Goal: Transaction & Acquisition: Book appointment/travel/reservation

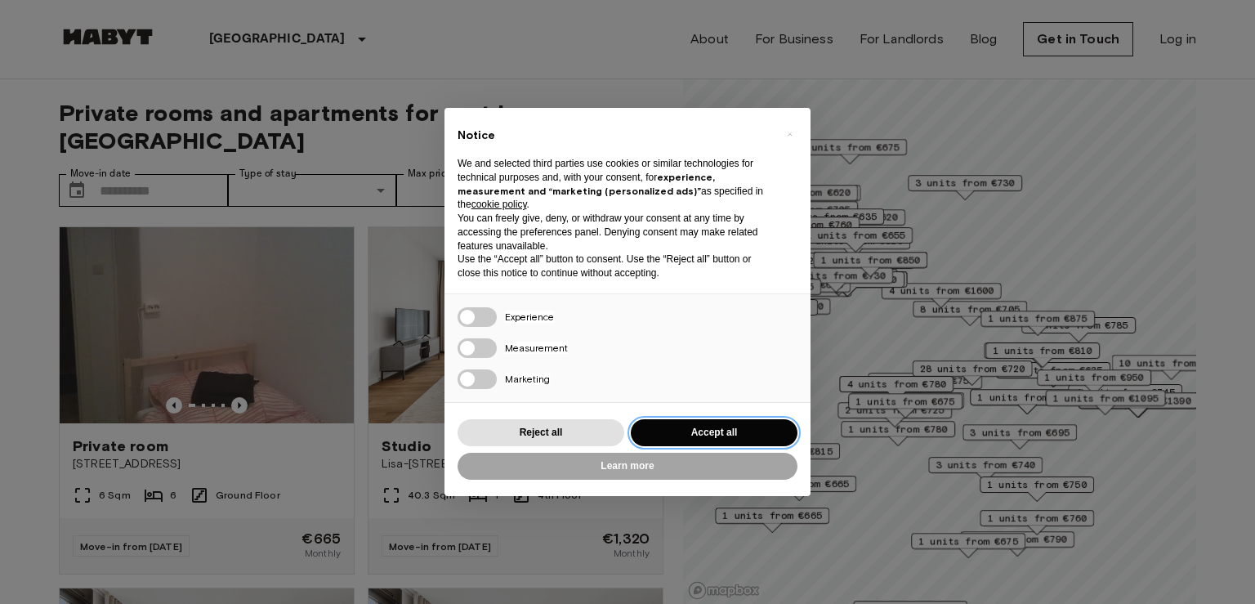
click at [689, 427] on button "Accept all" at bounding box center [714, 432] width 167 height 27
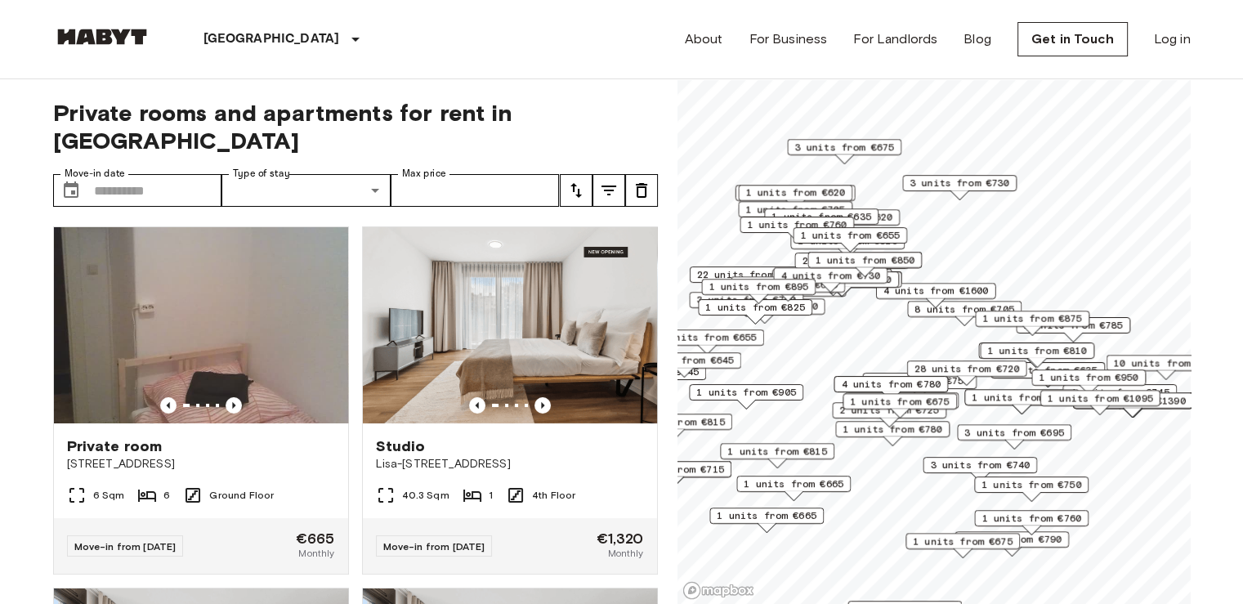
click at [962, 543] on span "1 units from €675" at bounding box center [963, 541] width 100 height 15
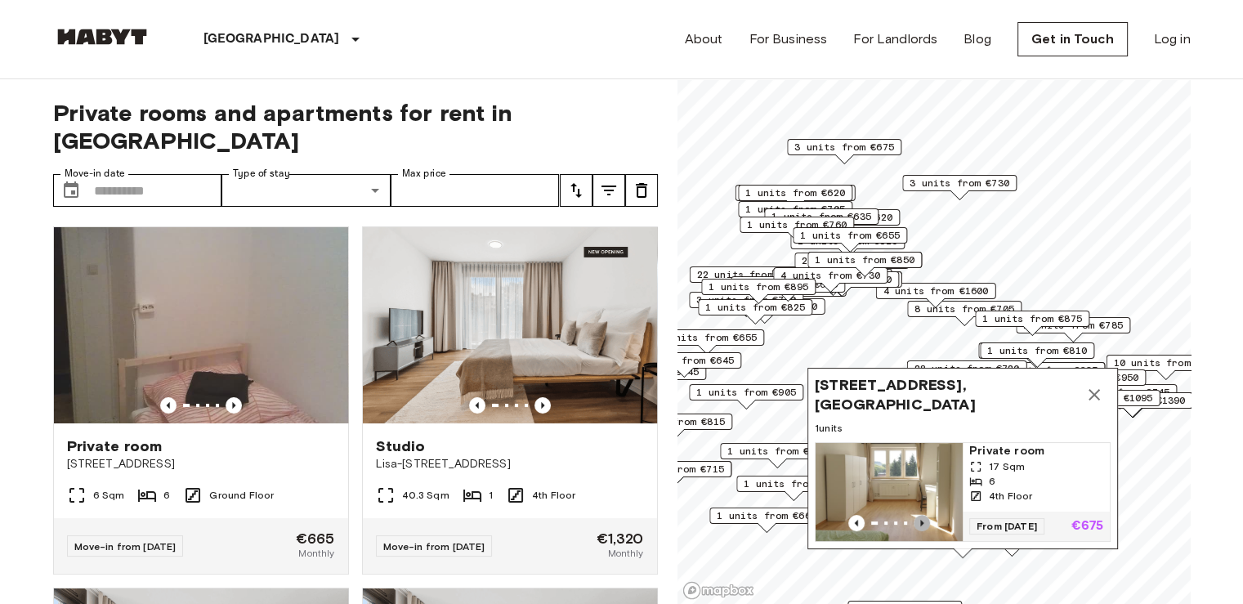
click at [921, 515] on icon "Previous image" at bounding box center [922, 523] width 16 height 16
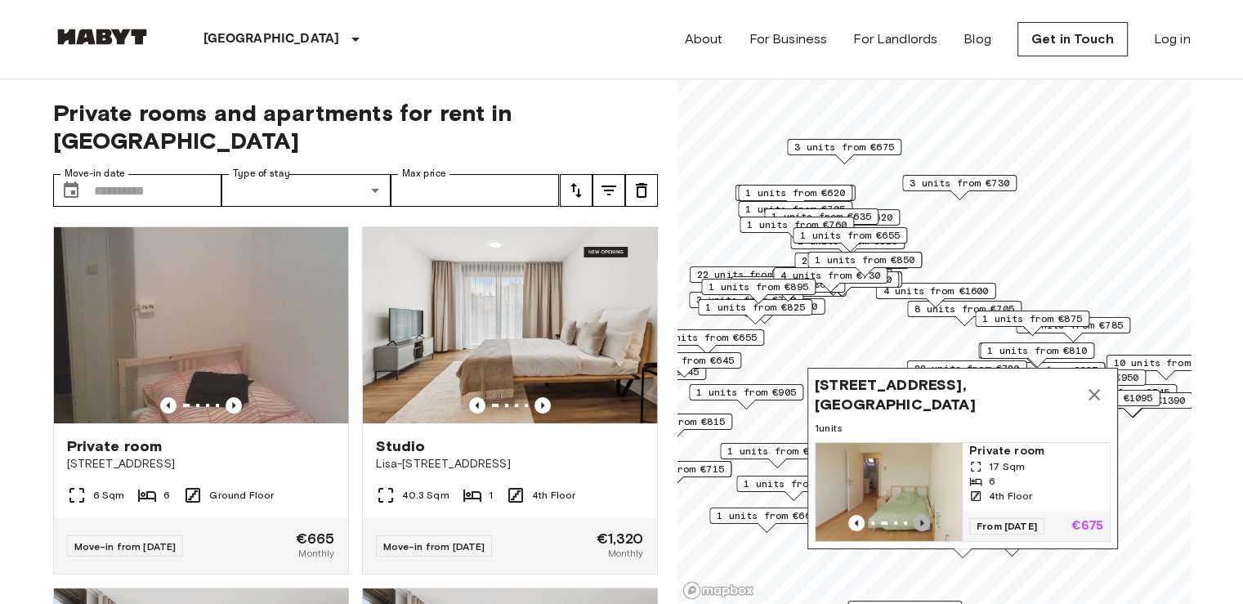
click at [921, 515] on icon "Previous image" at bounding box center [922, 523] width 16 height 16
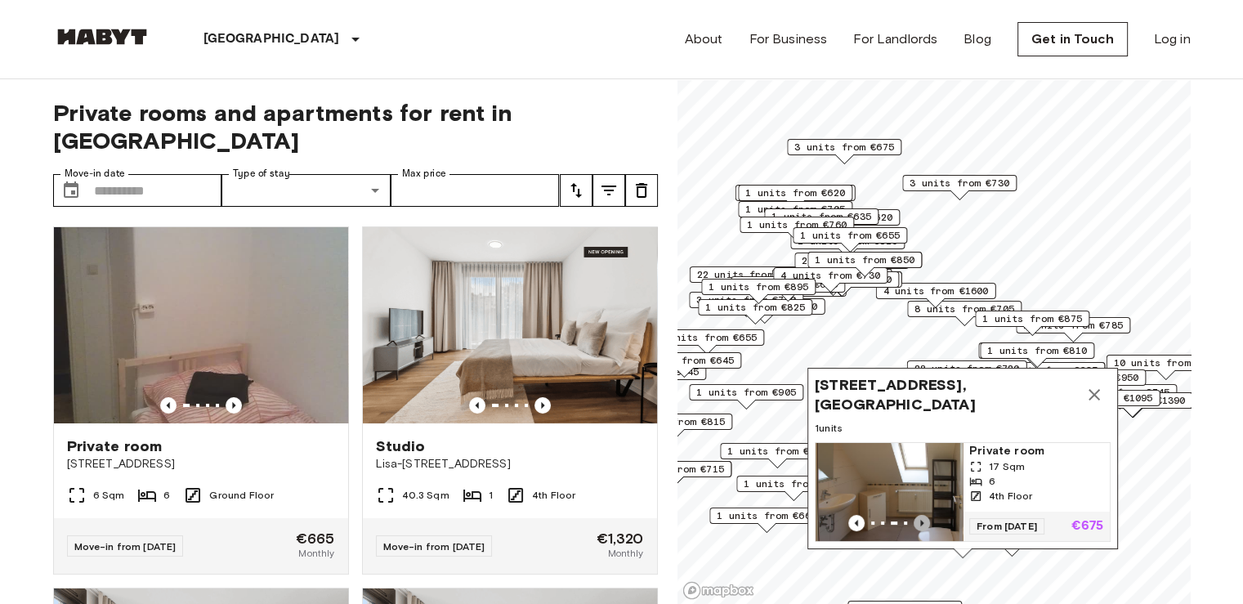
click at [921, 515] on icon "Previous image" at bounding box center [922, 523] width 16 height 16
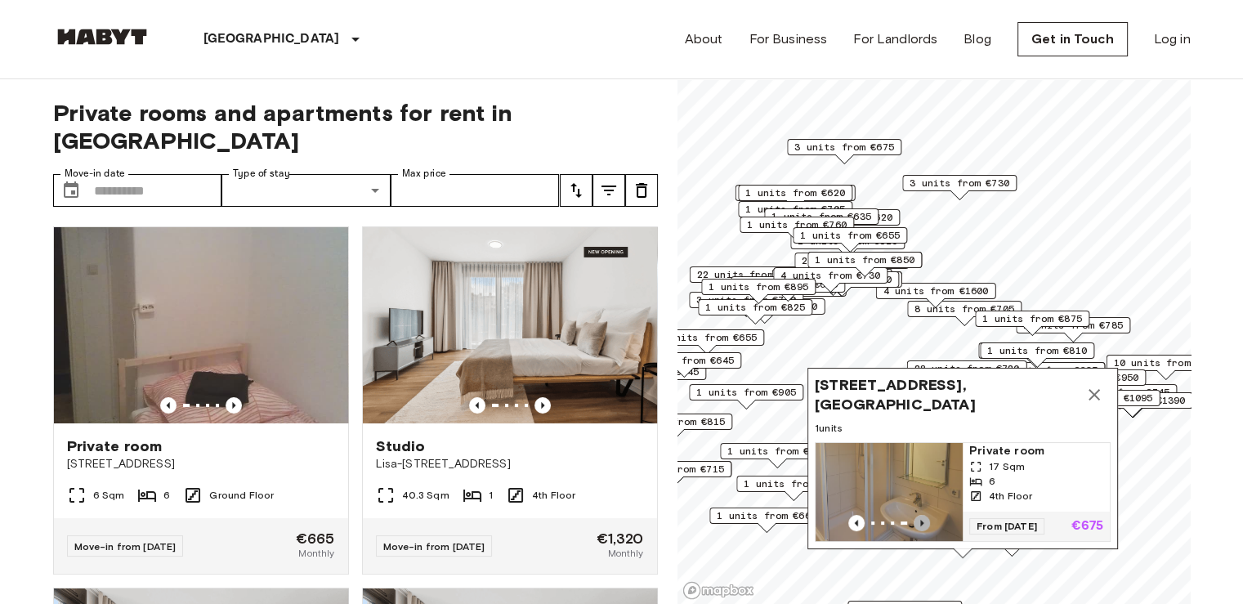
click at [921, 515] on icon "Previous image" at bounding box center [922, 523] width 16 height 16
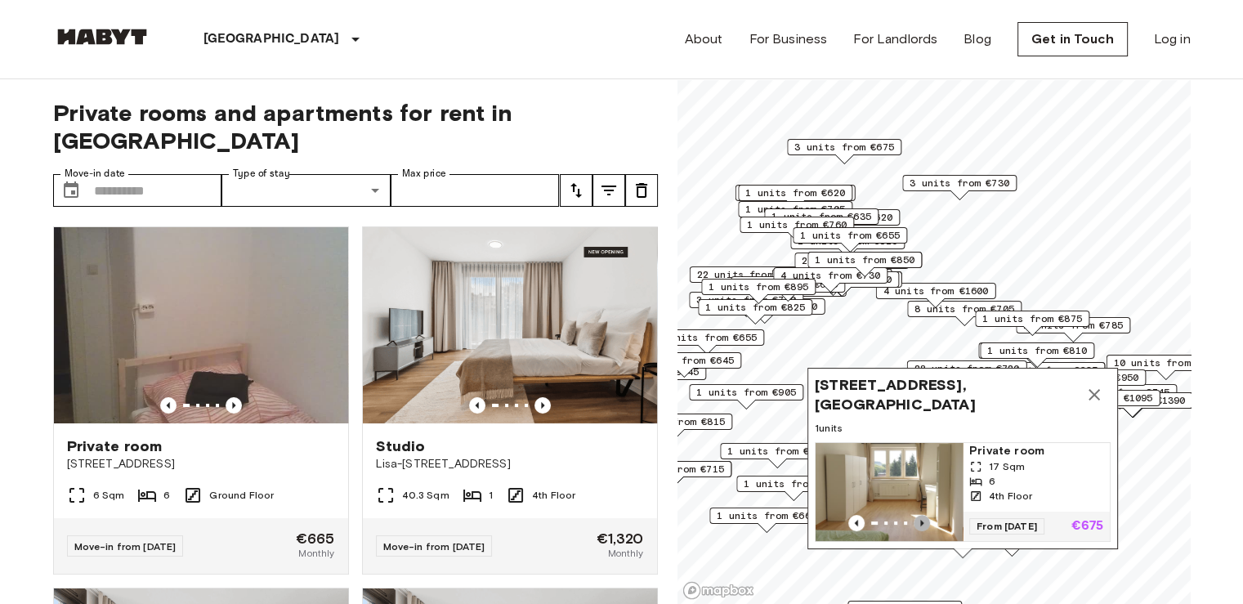
click at [921, 515] on icon "Previous image" at bounding box center [922, 523] width 16 height 16
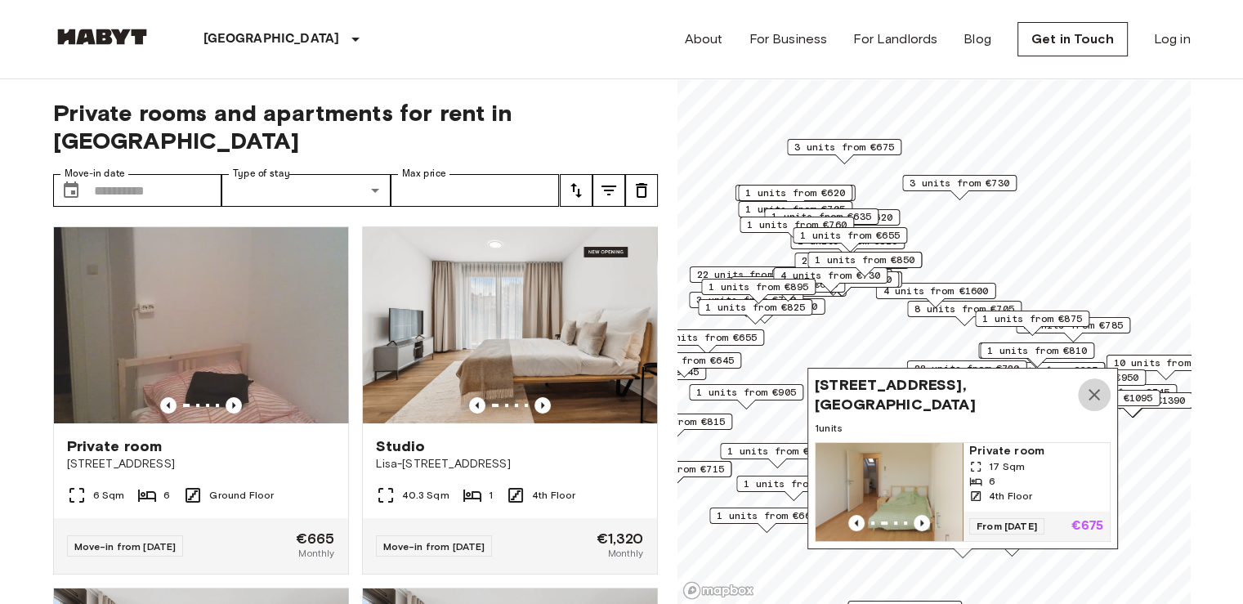
click at [1092, 389] on icon "Map marker" at bounding box center [1094, 394] width 11 height 11
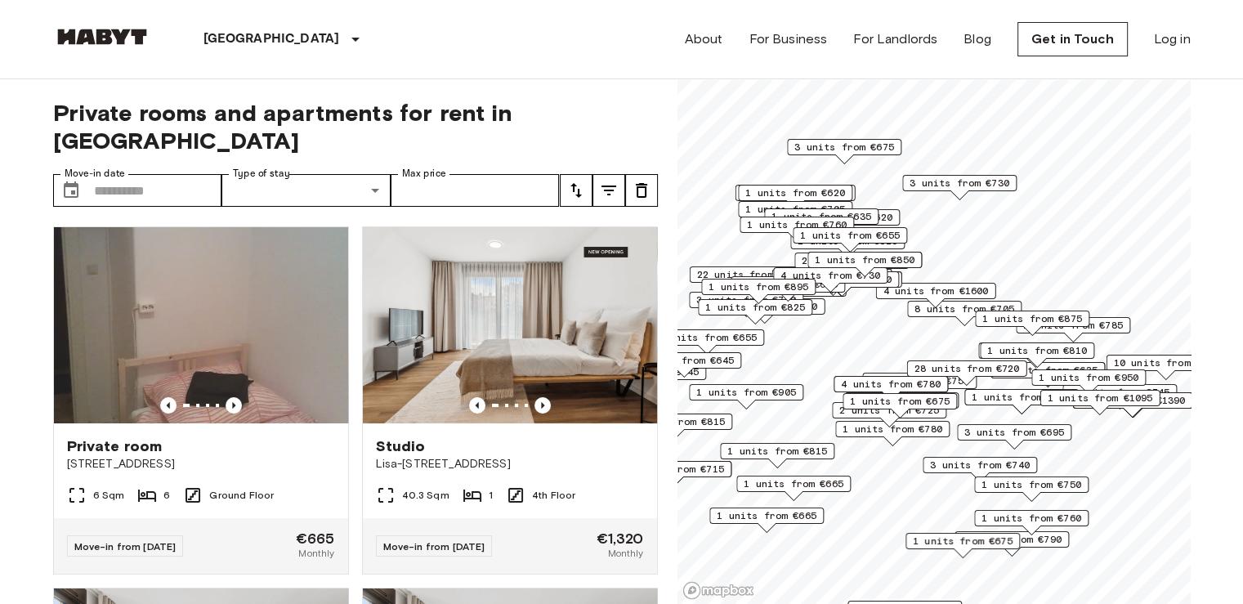
click at [1050, 535] on span "1 units from €790" at bounding box center [1012, 539] width 100 height 15
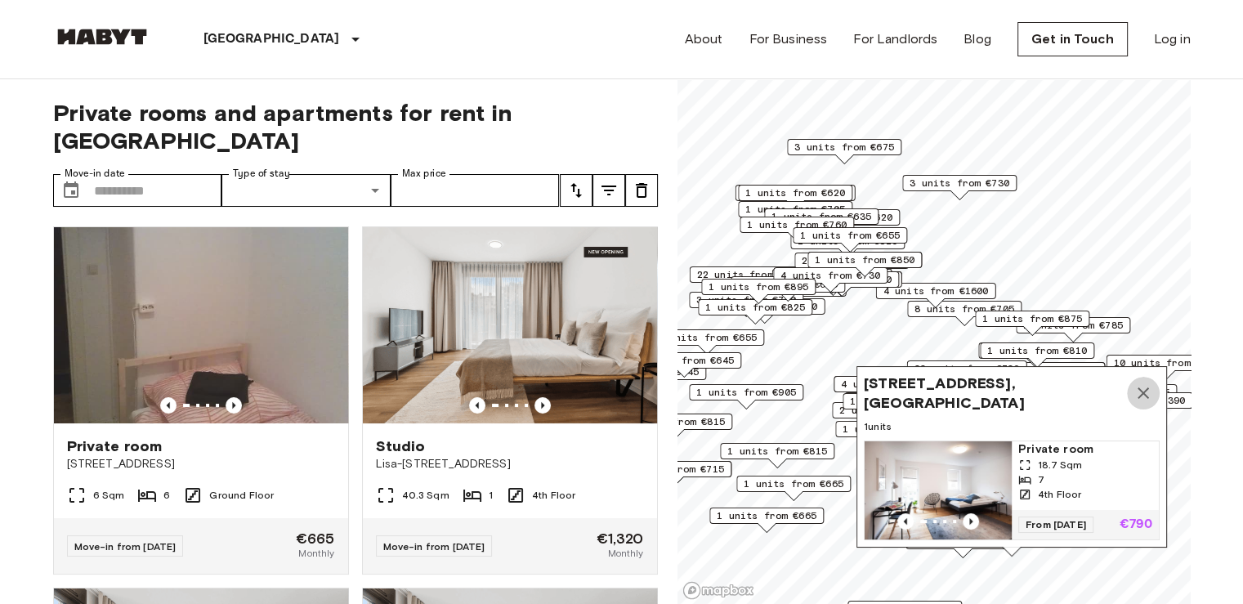
click at [1147, 387] on icon "Map marker" at bounding box center [1143, 392] width 11 height 11
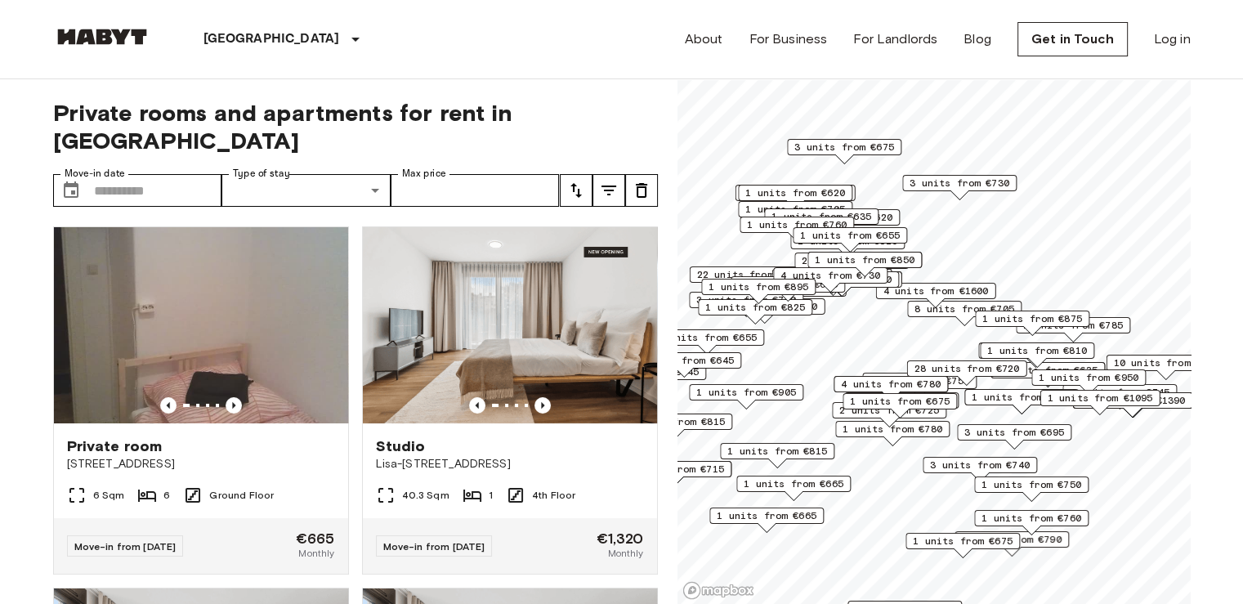
click at [1083, 490] on div "1 units from €750" at bounding box center [1031, 484] width 114 height 16
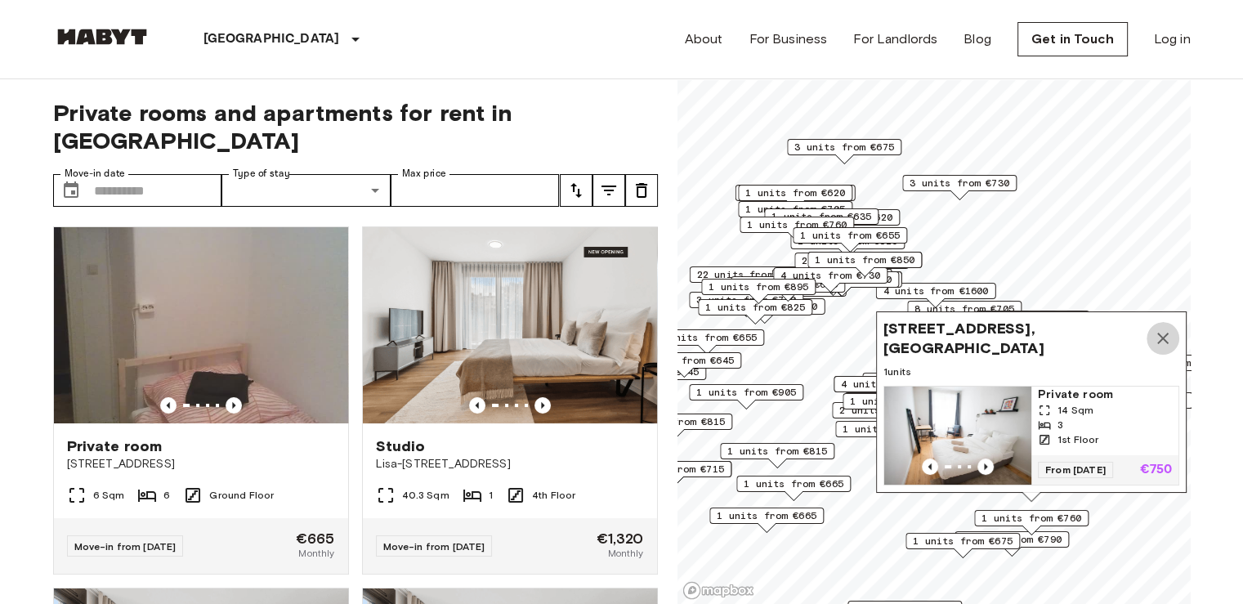
click at [1164, 333] on icon "Map marker" at bounding box center [1162, 338] width 11 height 11
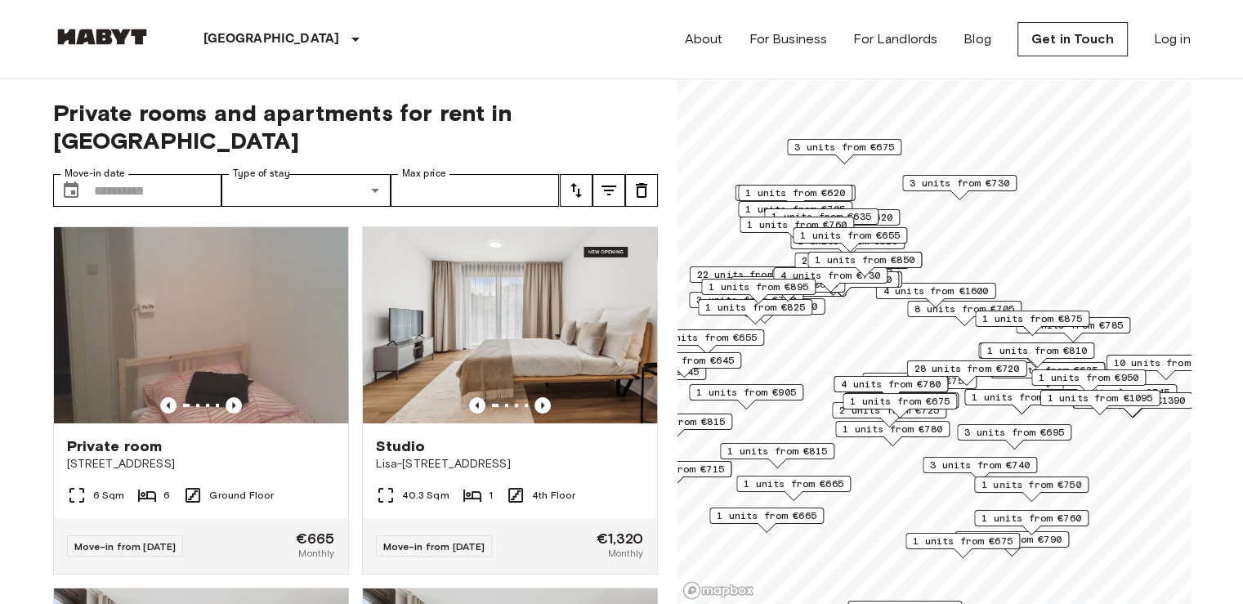
click at [847, 149] on span "3 units from €675" at bounding box center [844, 147] width 100 height 15
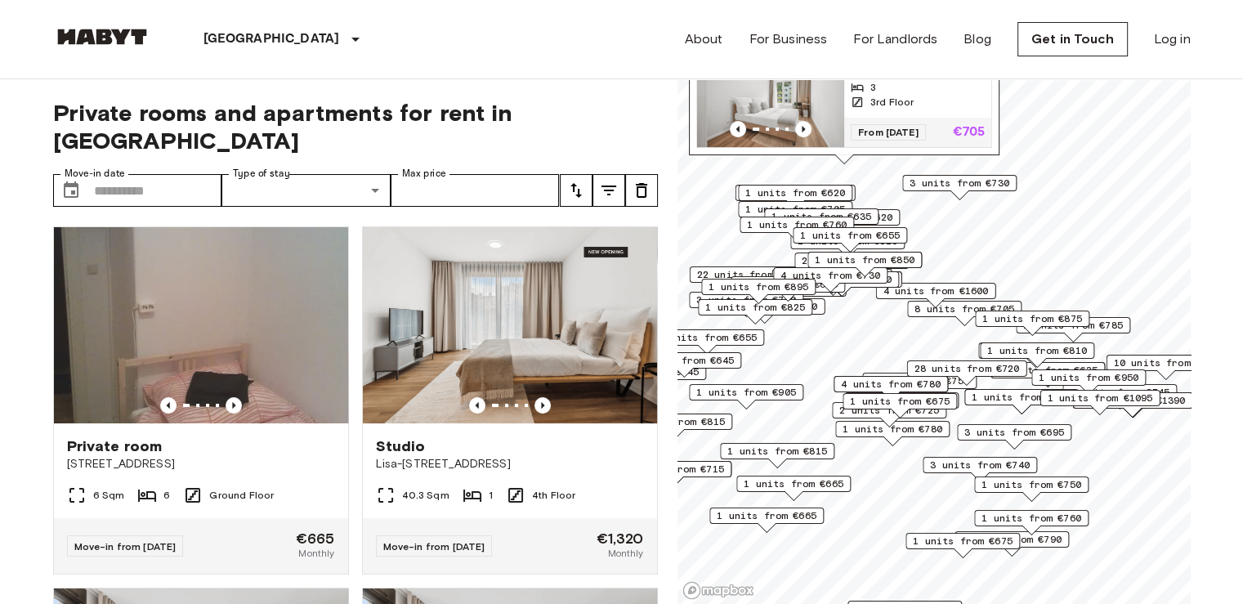
click at [942, 183] on span "3 units from €730" at bounding box center [960, 183] width 100 height 15
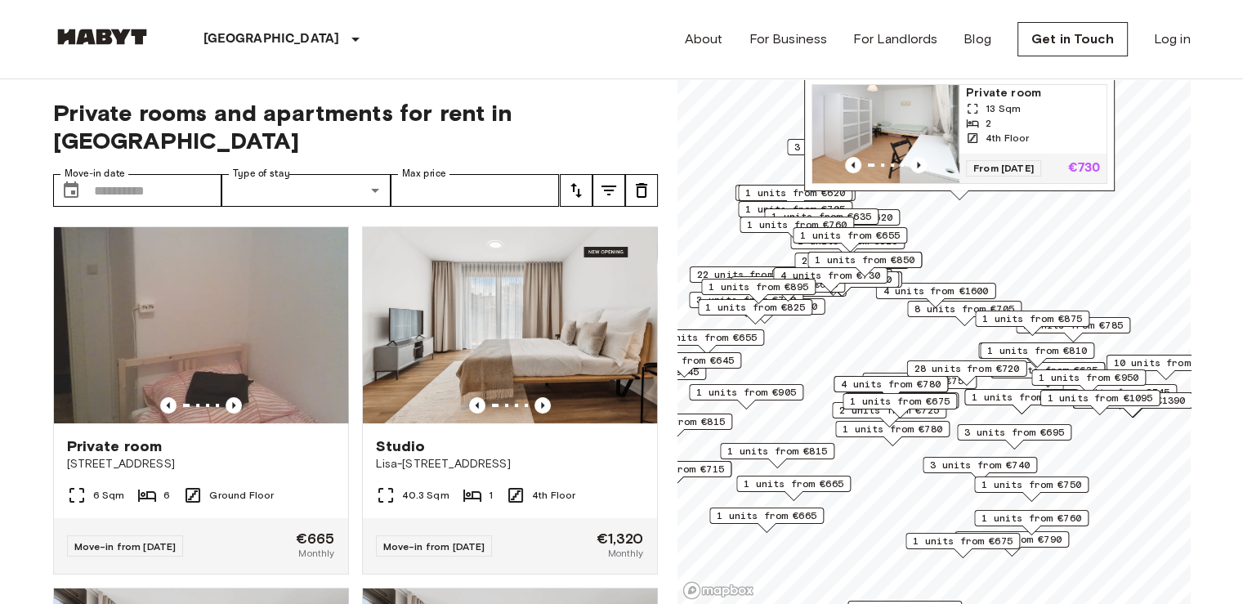
click at [767, 195] on span "1 units from €620" at bounding box center [795, 193] width 100 height 15
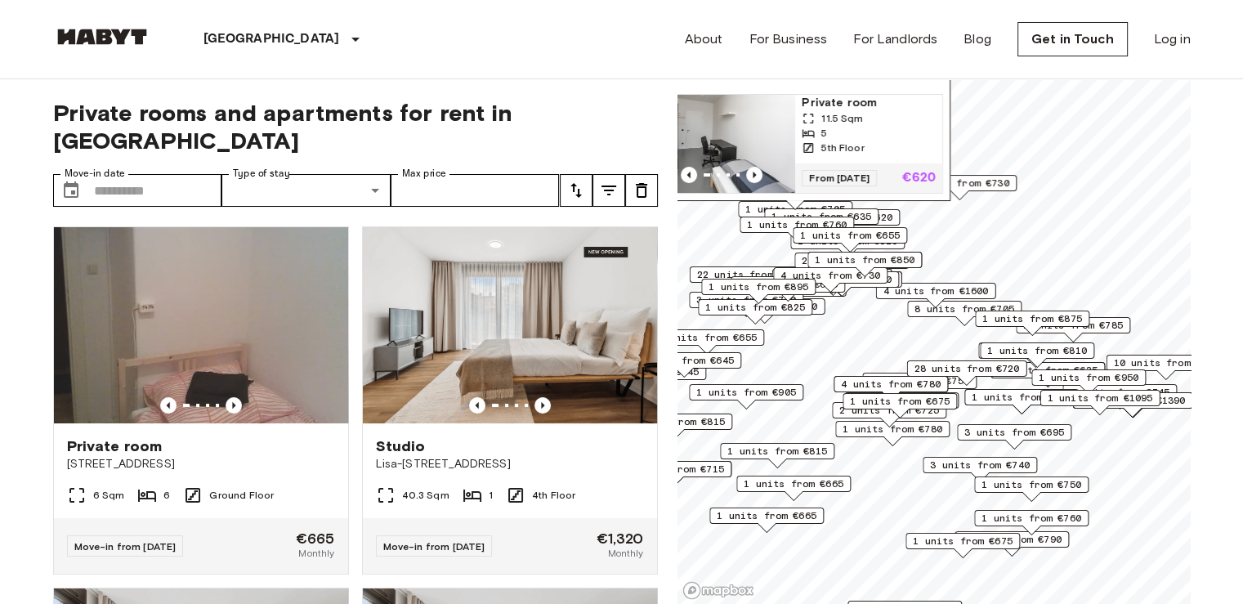
click at [767, 195] on div "Müllerstraße 55A, 13349 Berlin, GER (Medici Living) 1 units Private room 11.5 S…" at bounding box center [795, 100] width 311 height 201
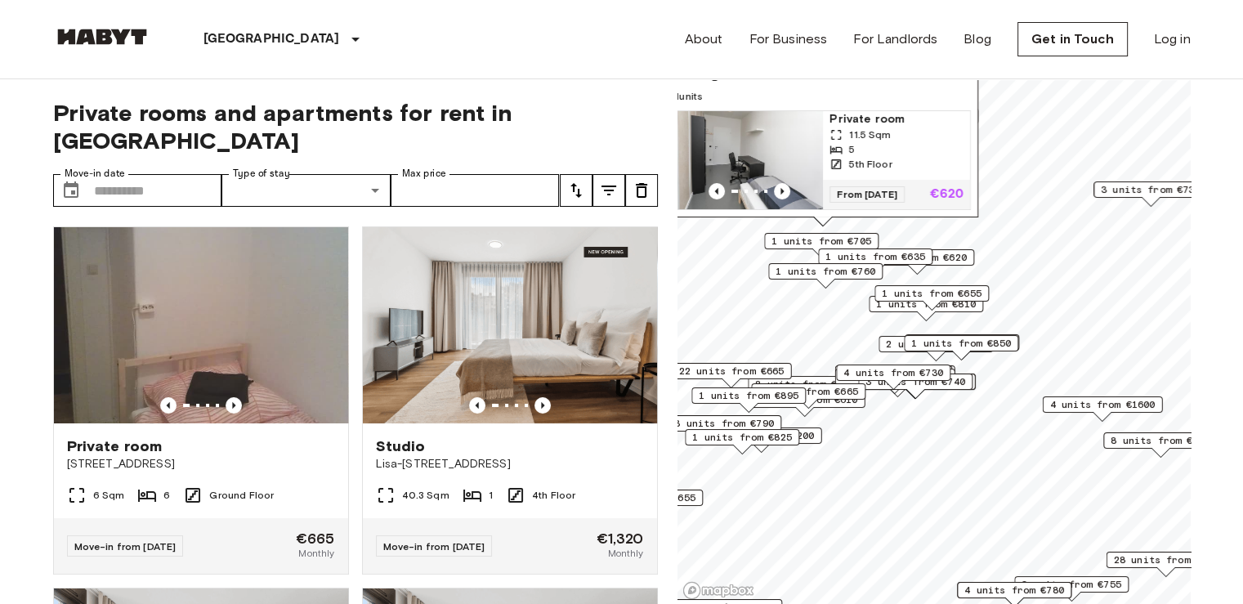
click at [809, 247] on span "1 units from €705" at bounding box center [821, 241] width 100 height 15
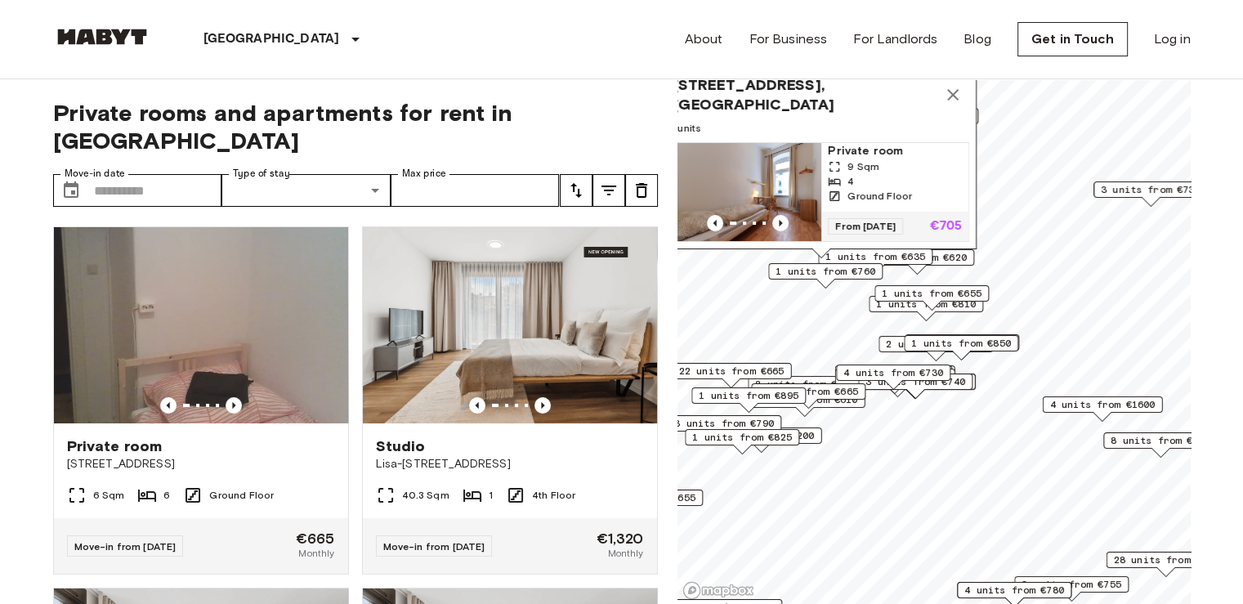
click at [809, 247] on div "Togostraße 75, 13351 Berlin, GER 1 units Private room 9 Sqm 4 Ground Floor From…" at bounding box center [821, 158] width 311 height 181
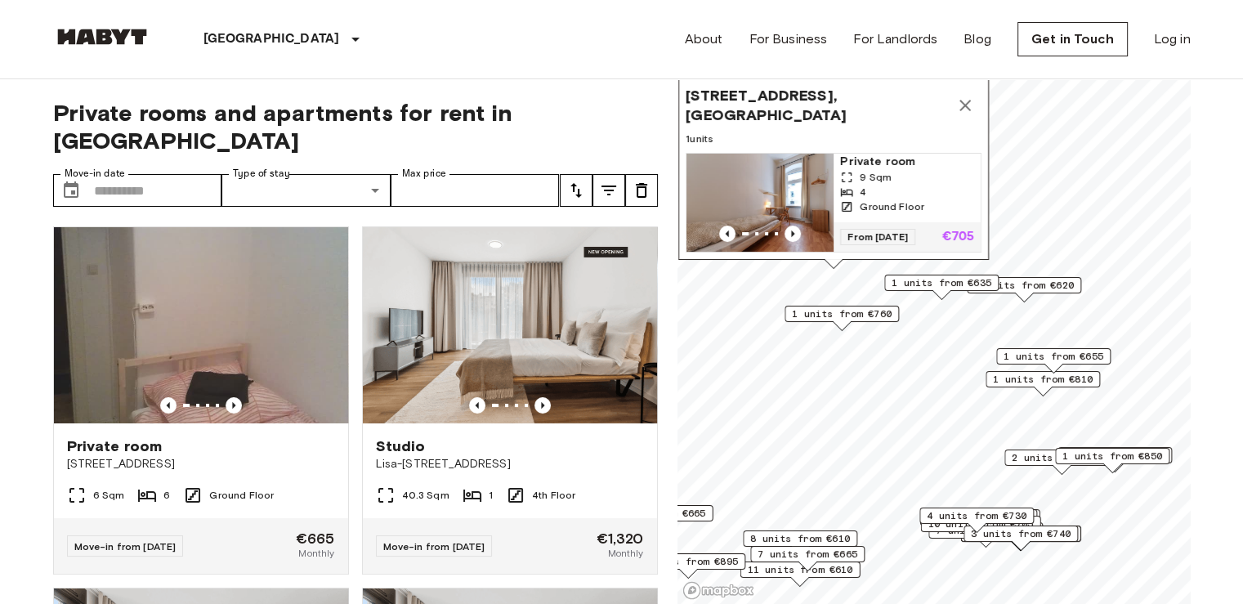
click at [834, 314] on span "1 units from €760" at bounding box center [842, 313] width 100 height 15
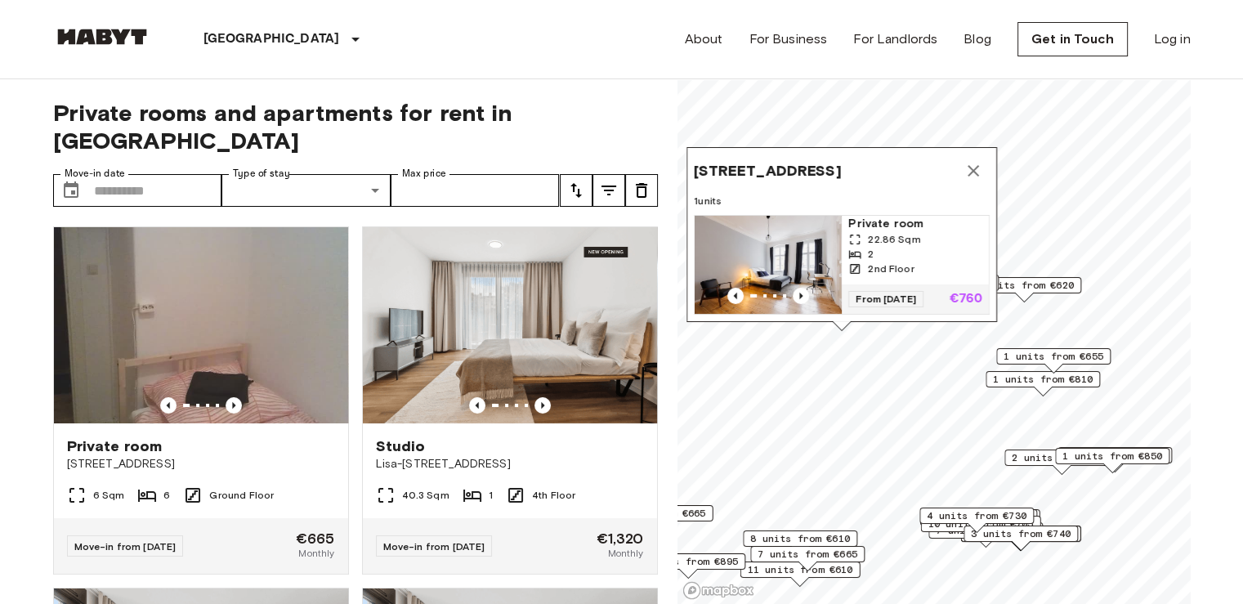
click at [834, 314] on div "Private room 22.86 Sqm 2 2nd Floor From 19 Feb 26 €760" at bounding box center [842, 265] width 296 height 100
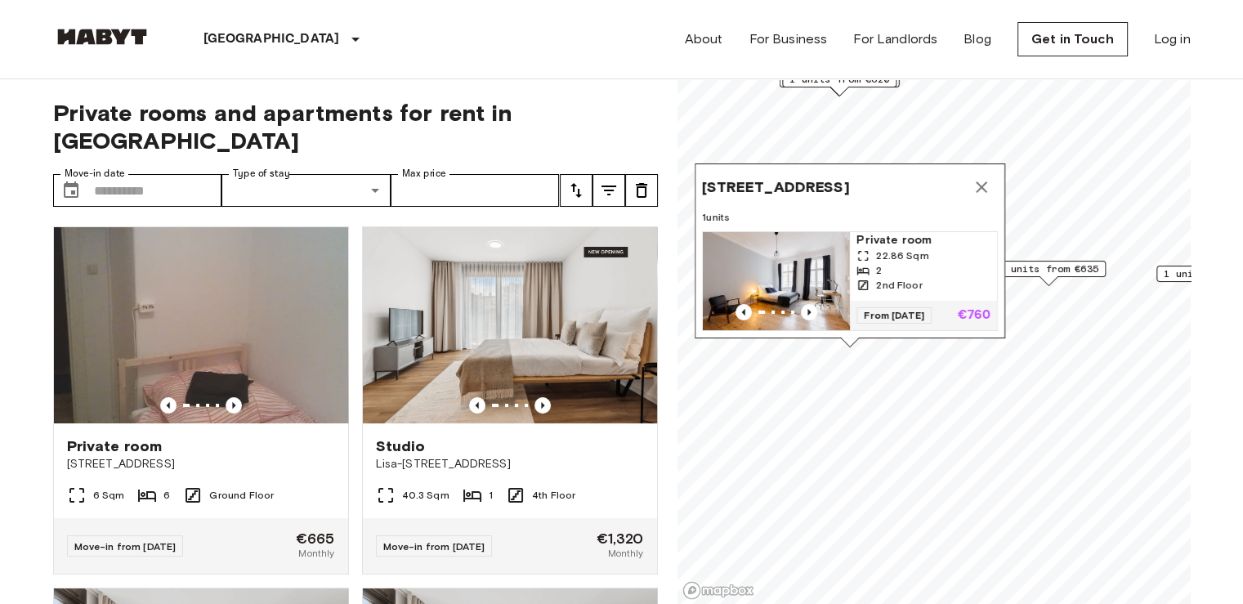
click at [834, 177] on span "Brüsseler Straße 25, 13353 Berlin" at bounding box center [775, 187] width 147 height 20
click at [794, 177] on span "Brüsseler Straße 25, 13353 Berlin" at bounding box center [775, 187] width 147 height 20
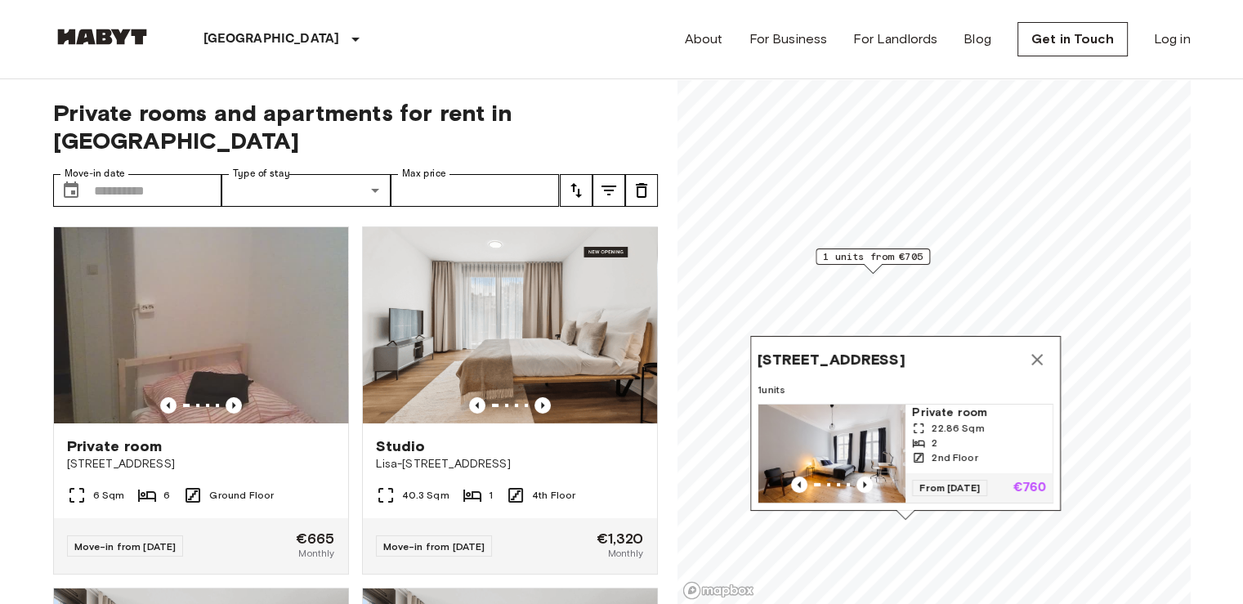
click at [952, 480] on span "From 19 Feb 26" at bounding box center [949, 488] width 75 height 16
click at [127, 174] on input "Move-in date" at bounding box center [158, 190] width 128 height 33
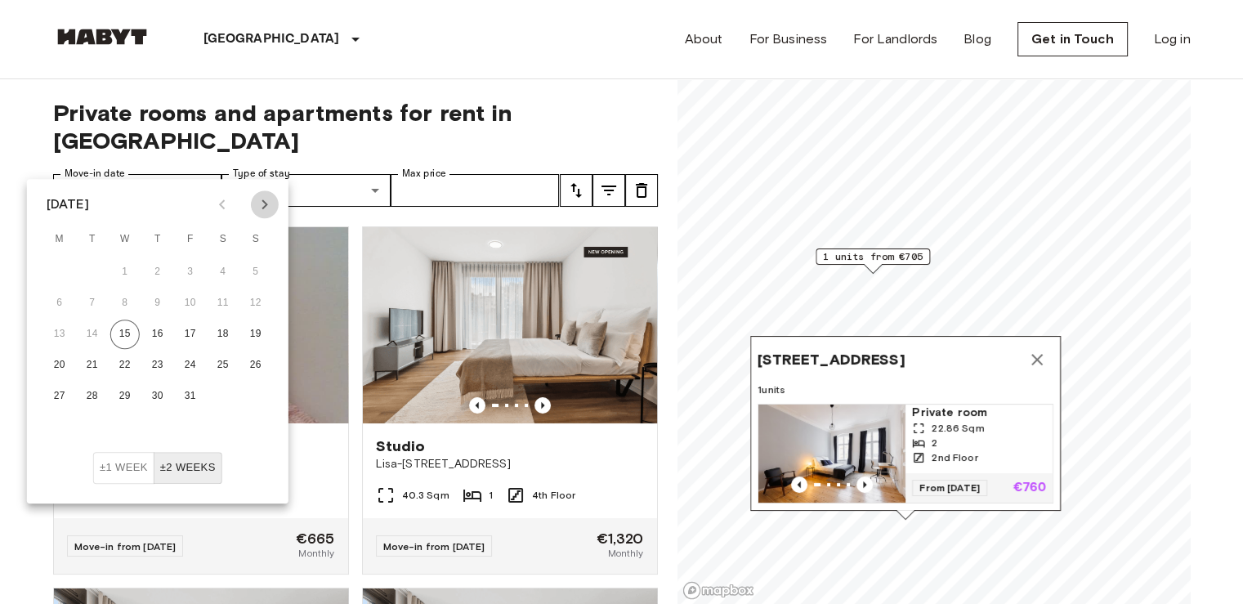
click at [267, 214] on button "Next month" at bounding box center [265, 204] width 28 height 28
click at [260, 395] on button "30" at bounding box center [255, 396] width 29 height 29
type input "**********"
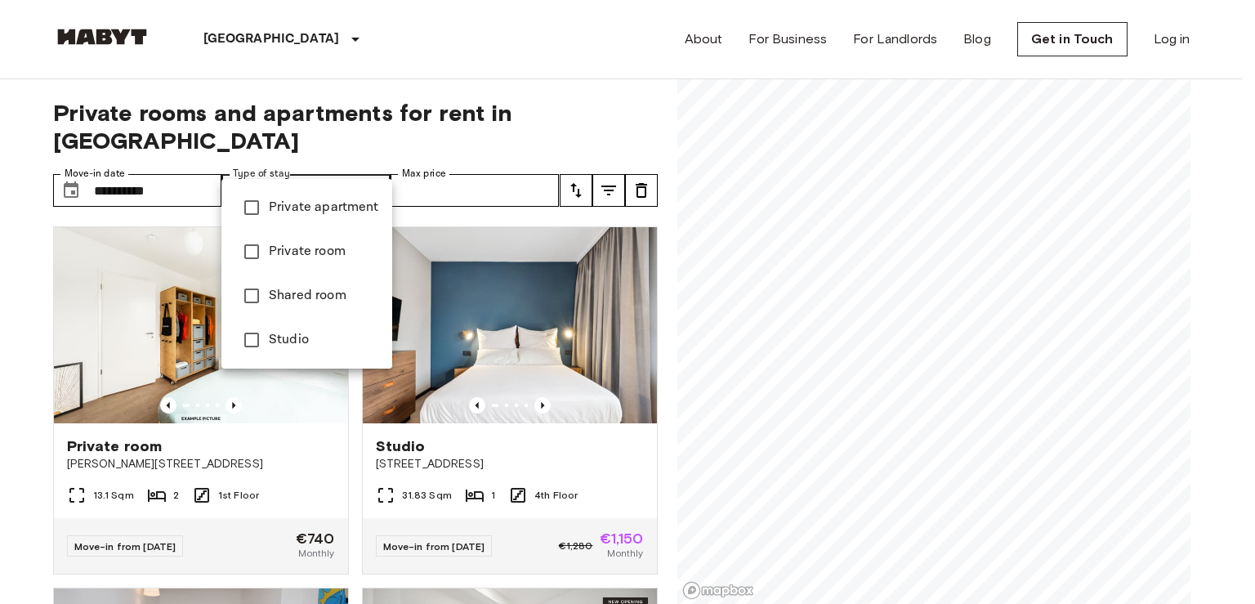
click at [297, 338] on span "Studio" at bounding box center [324, 340] width 110 height 20
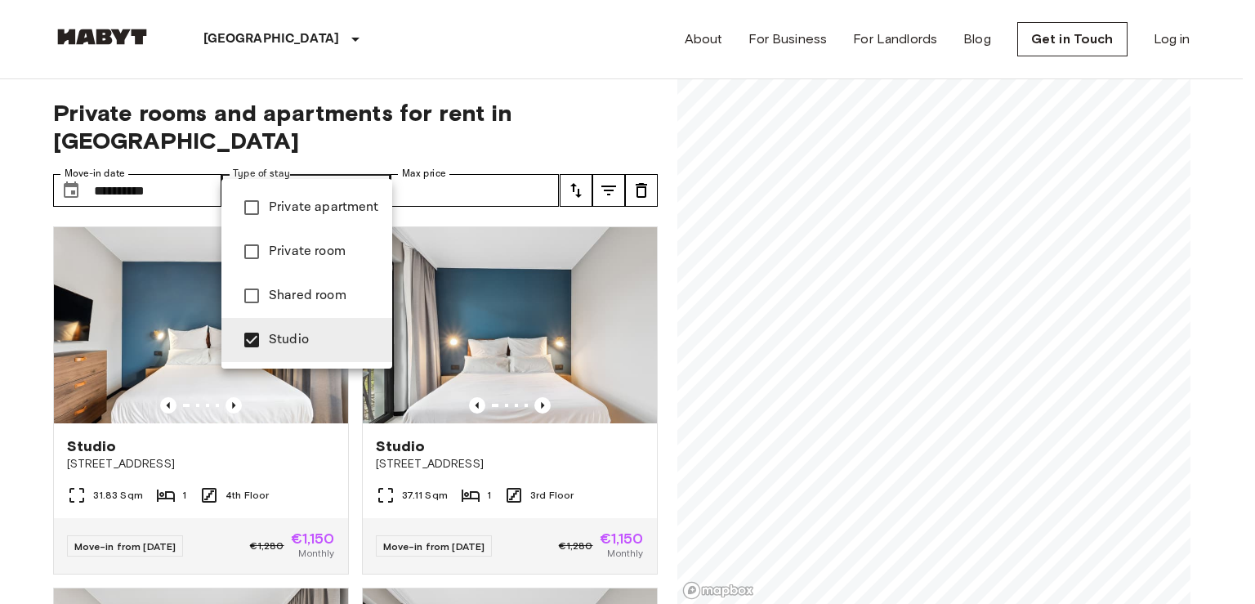
type input "******"
click at [476, 162] on div at bounding box center [627, 302] width 1255 height 604
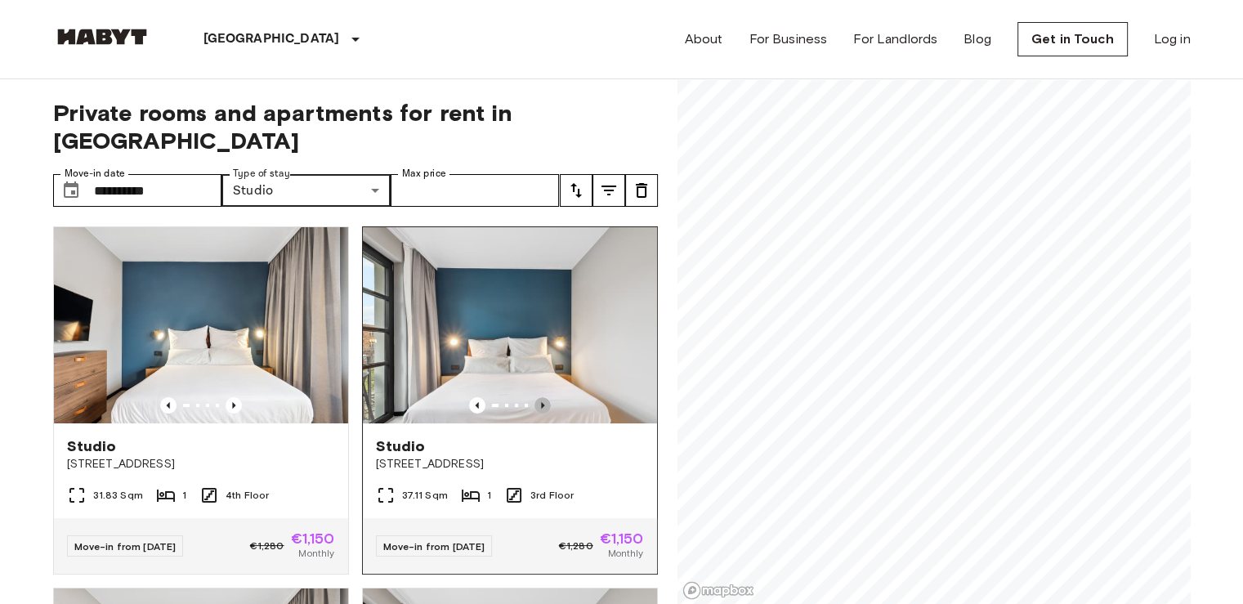
click at [534, 397] on icon "Previous image" at bounding box center [542, 405] width 16 height 16
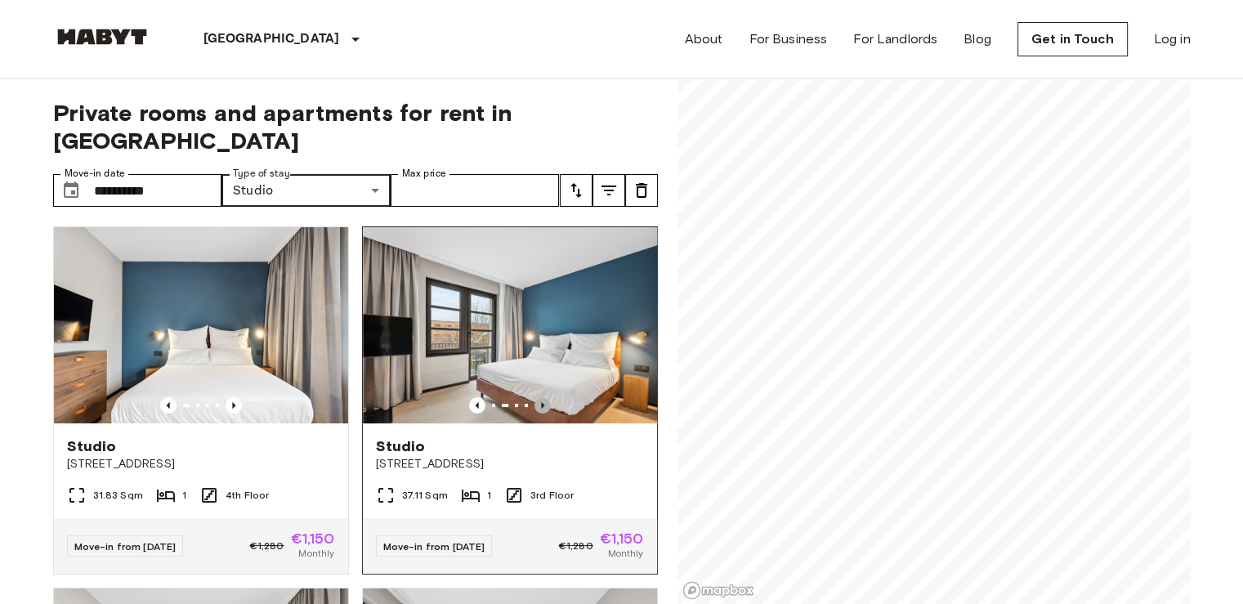
click at [534, 397] on icon "Previous image" at bounding box center [542, 405] width 16 height 16
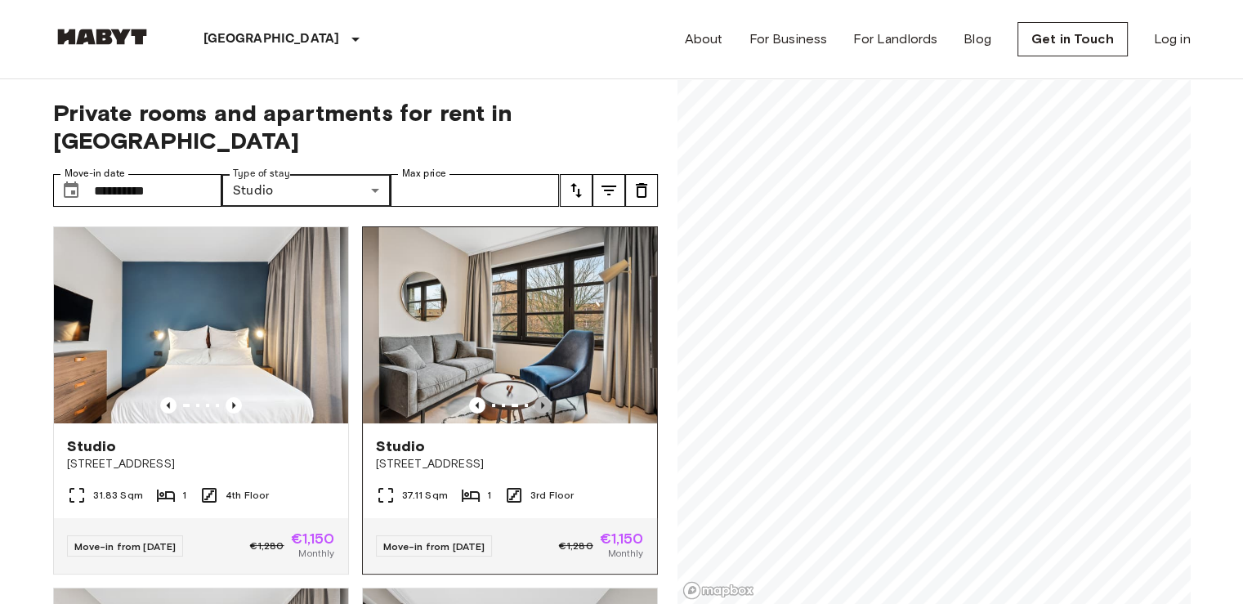
click at [534, 397] on icon "Previous image" at bounding box center [542, 405] width 16 height 16
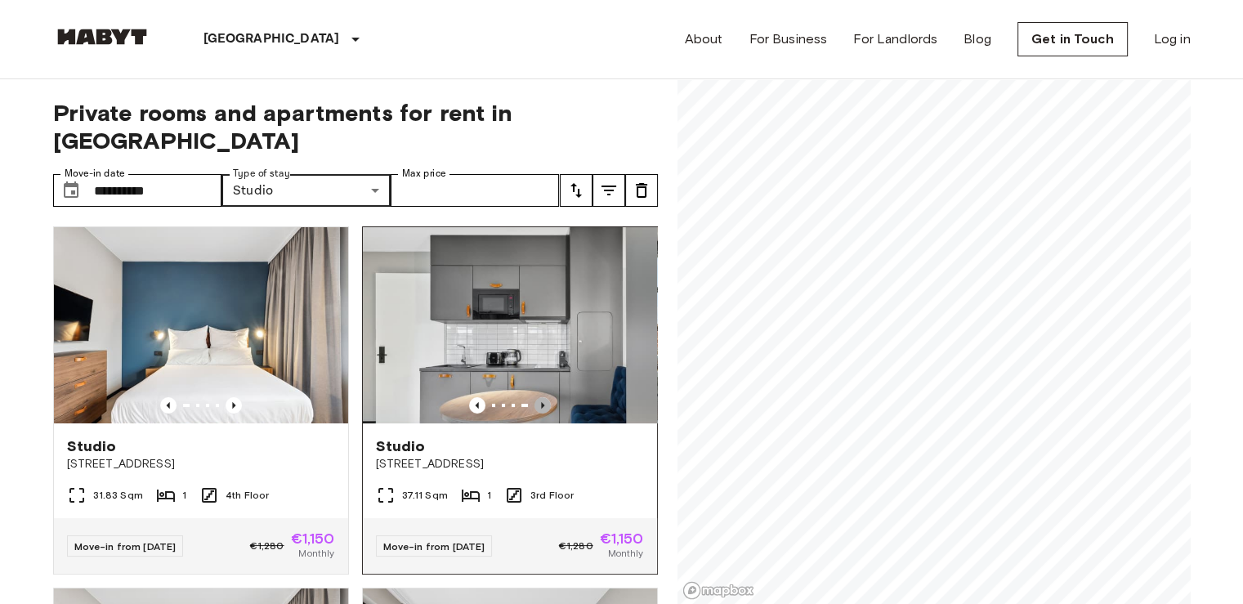
click at [534, 397] on icon "Previous image" at bounding box center [542, 405] width 16 height 16
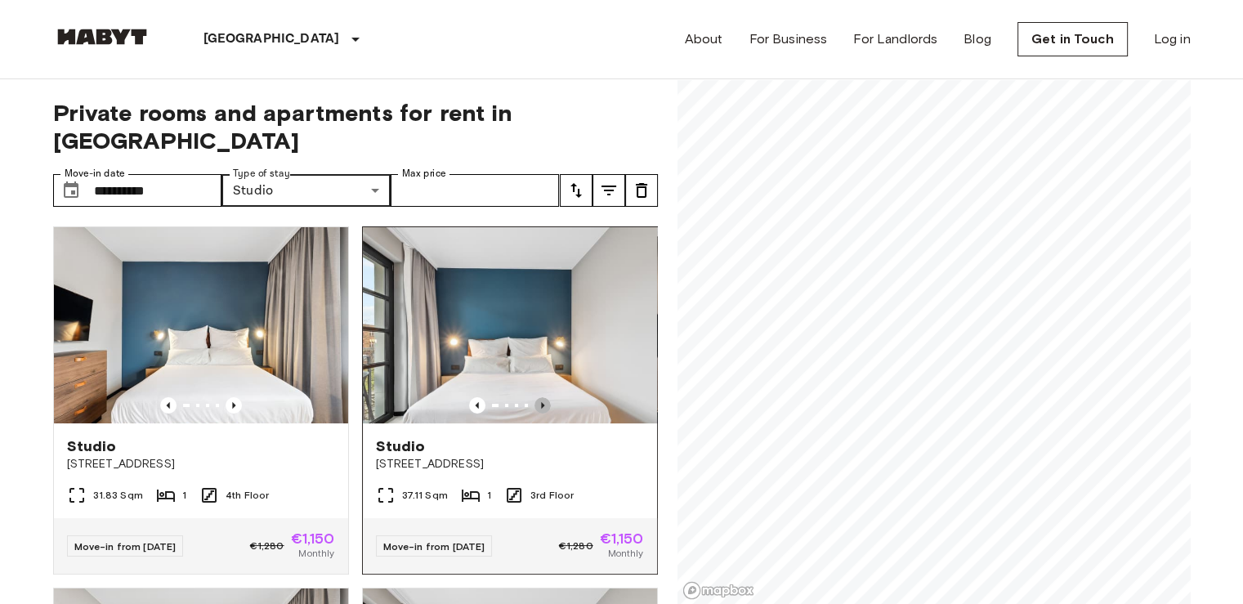
click at [534, 397] on icon "Previous image" at bounding box center [542, 405] width 16 height 16
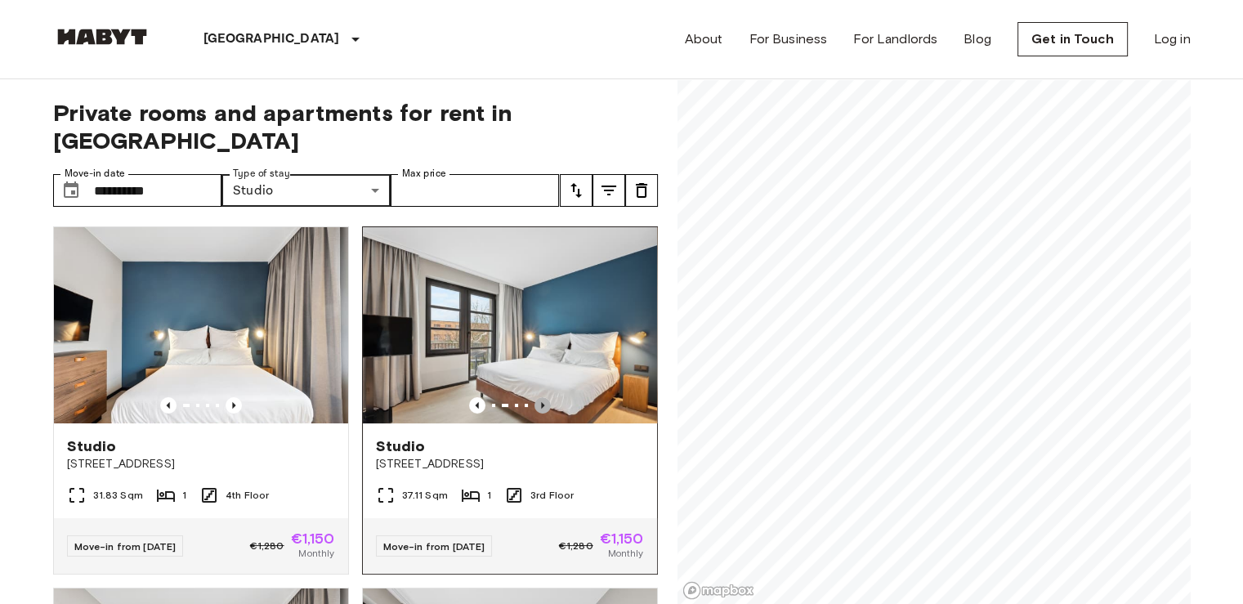
click at [534, 397] on icon "Previous image" at bounding box center [542, 405] width 16 height 16
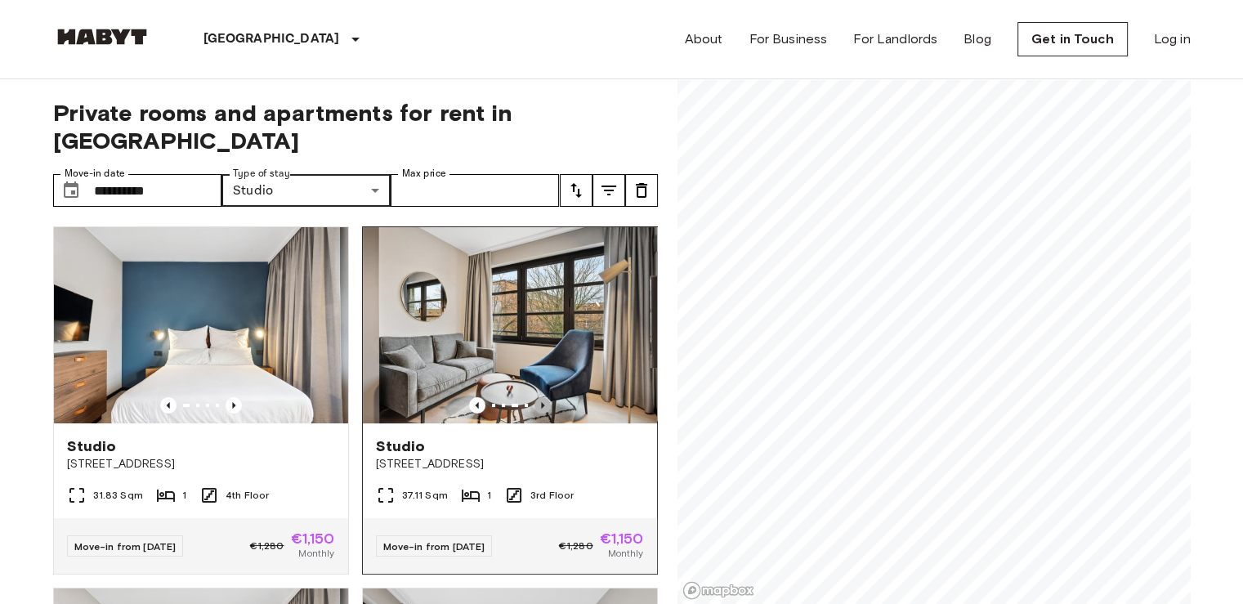
click at [534, 397] on icon "Previous image" at bounding box center [542, 405] width 16 height 16
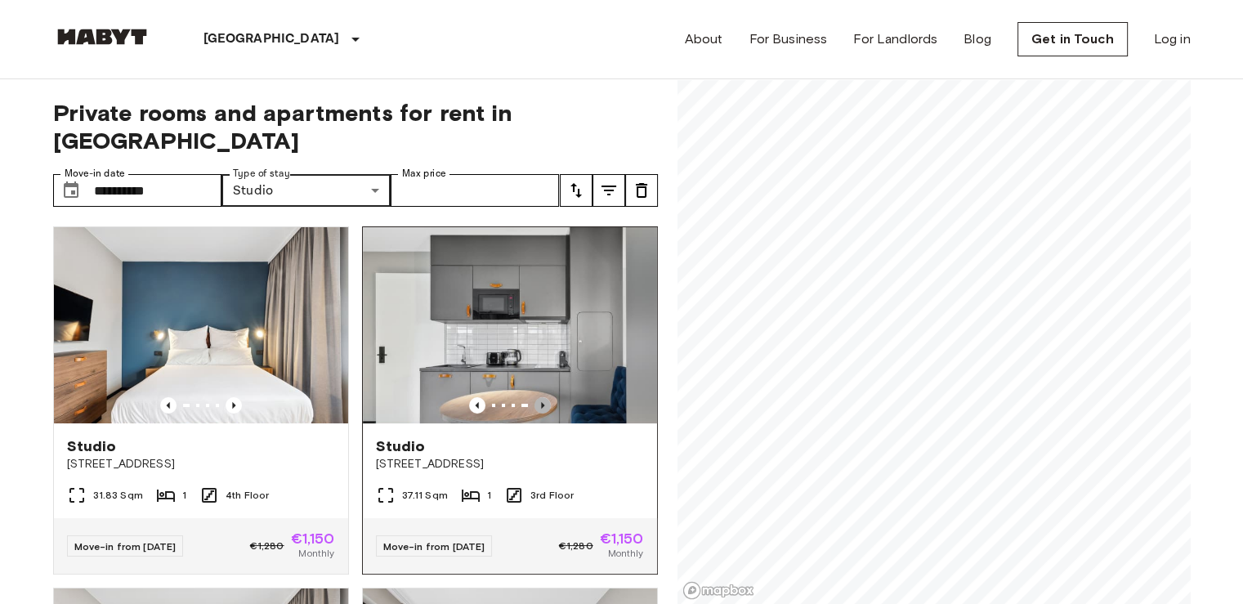
click at [534, 397] on icon "Previous image" at bounding box center [542, 405] width 16 height 16
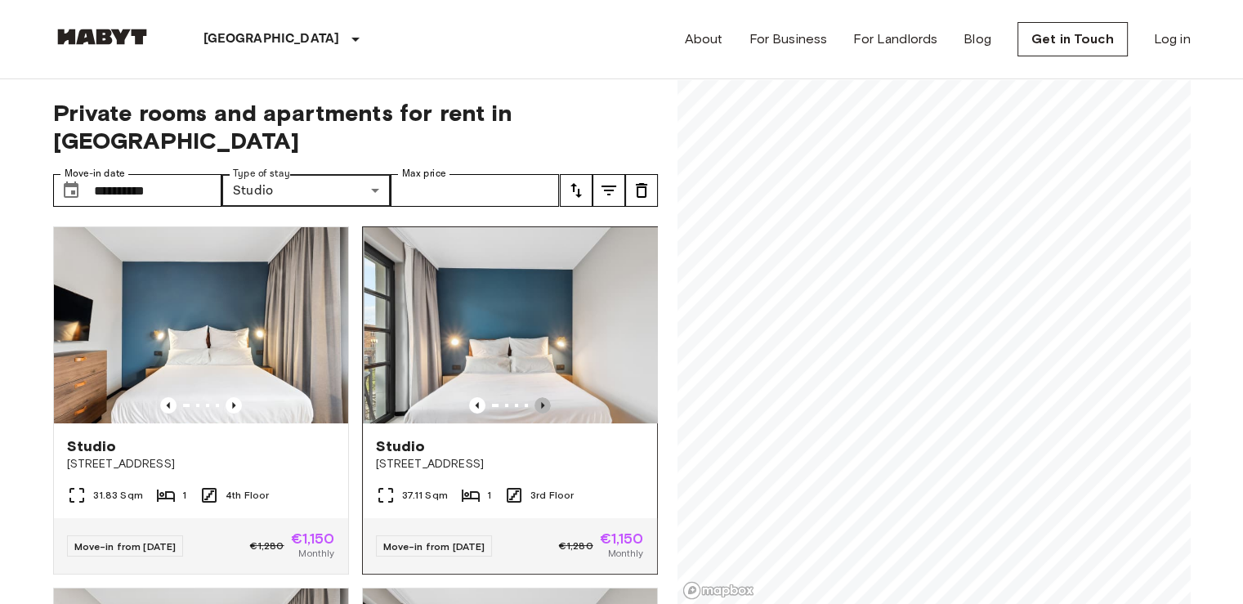
click at [534, 397] on icon "Previous image" at bounding box center [542, 405] width 16 height 16
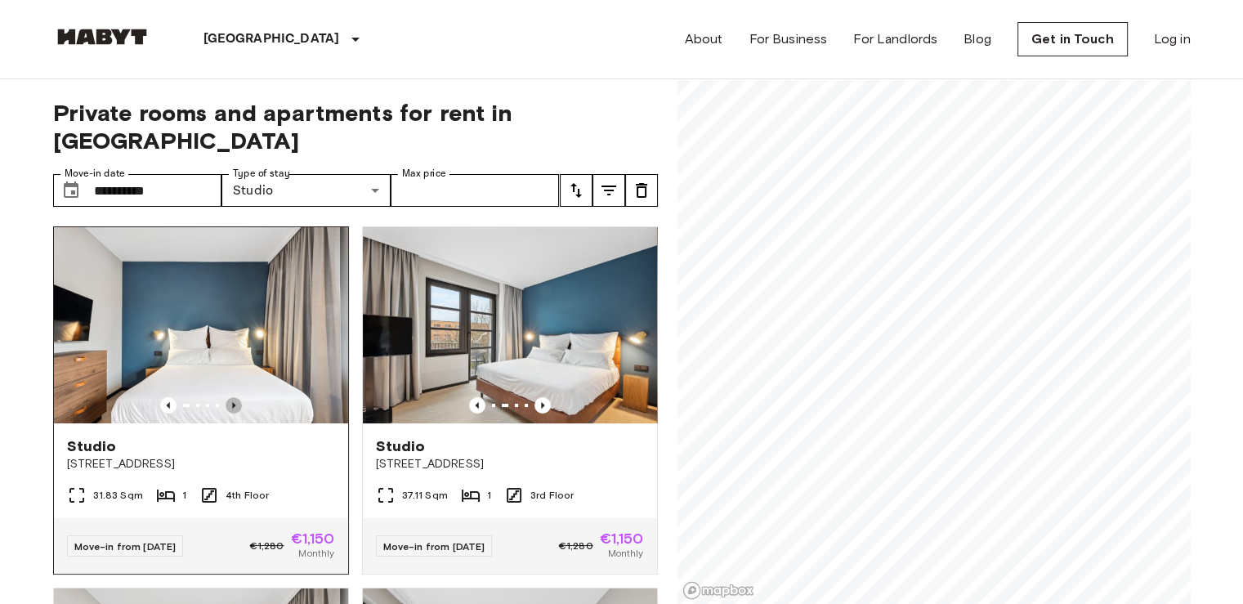
click at [230, 397] on icon "Previous image" at bounding box center [234, 405] width 16 height 16
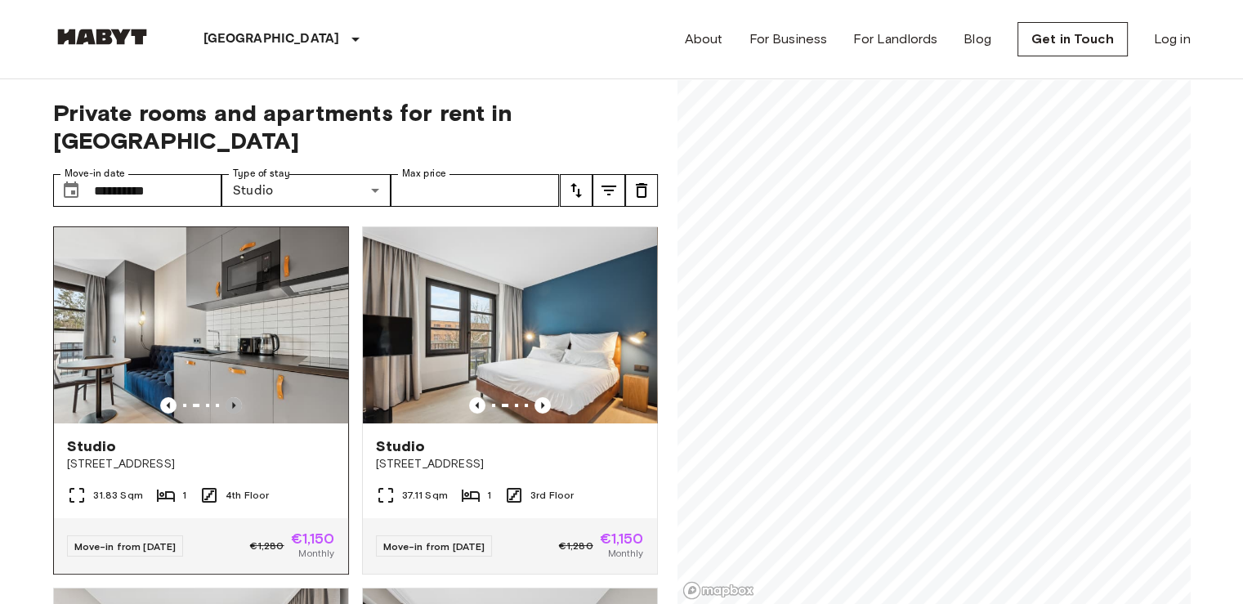
click at [230, 397] on icon "Previous image" at bounding box center [234, 405] width 16 height 16
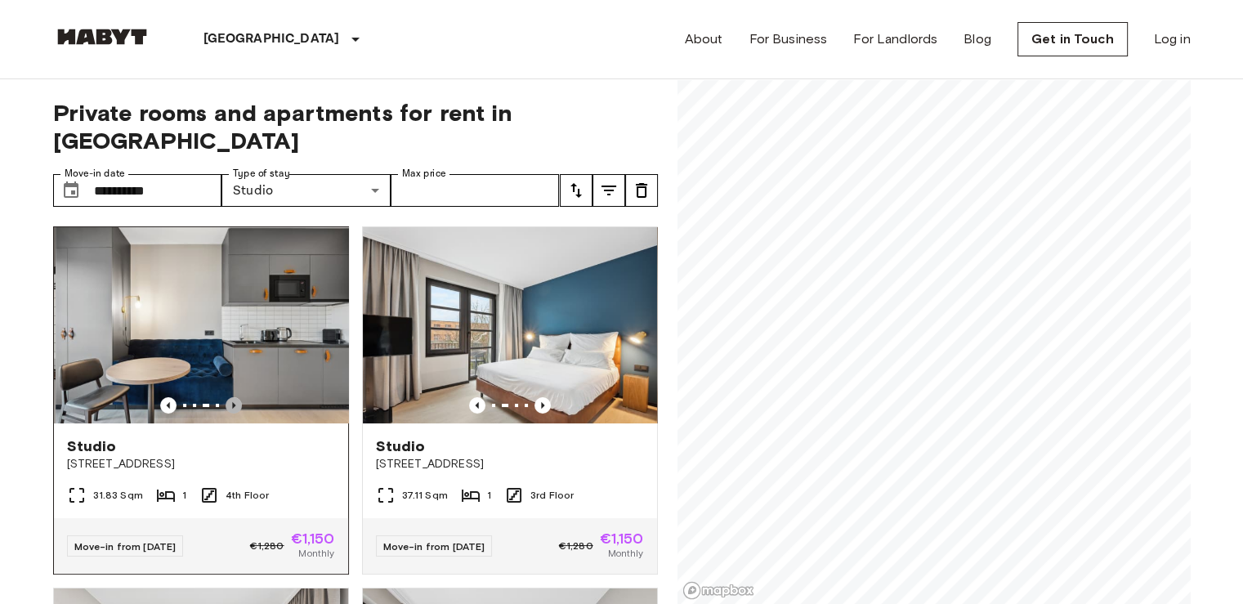
click at [230, 397] on icon "Previous image" at bounding box center [234, 405] width 16 height 16
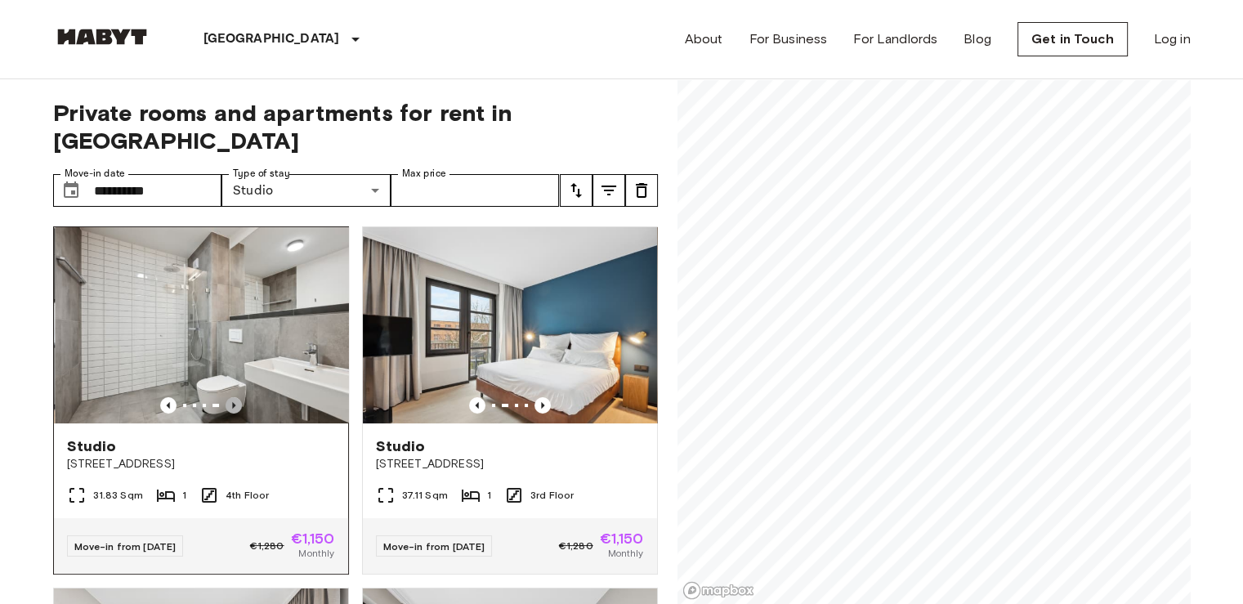
click at [230, 397] on icon "Previous image" at bounding box center [234, 405] width 16 height 16
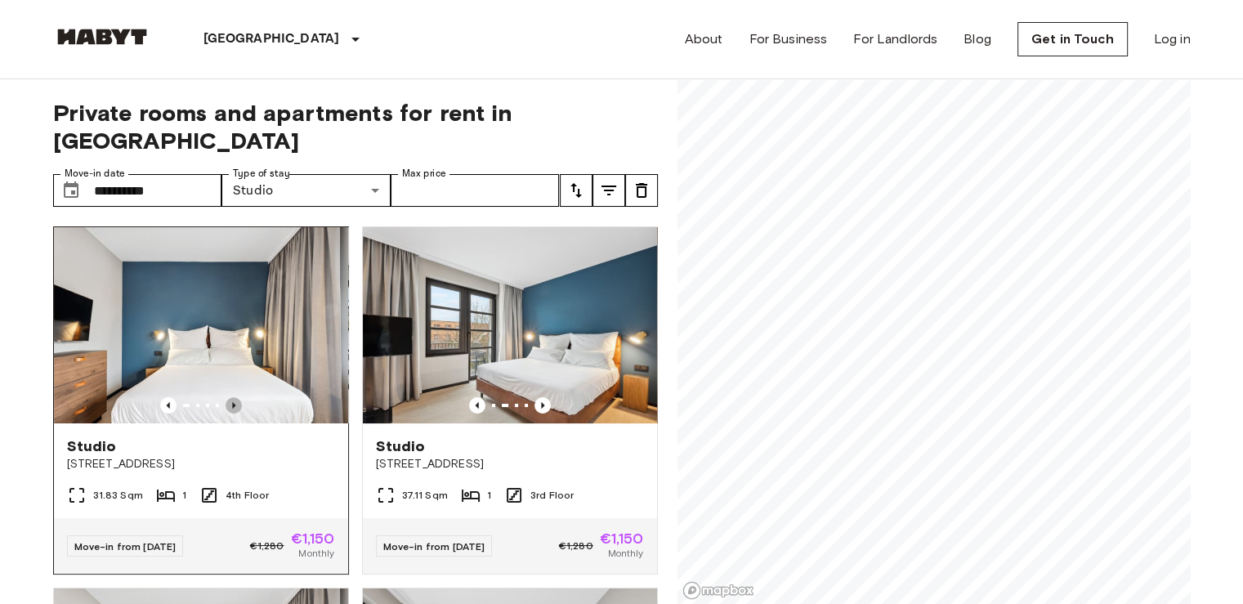
click at [230, 397] on icon "Previous image" at bounding box center [234, 405] width 16 height 16
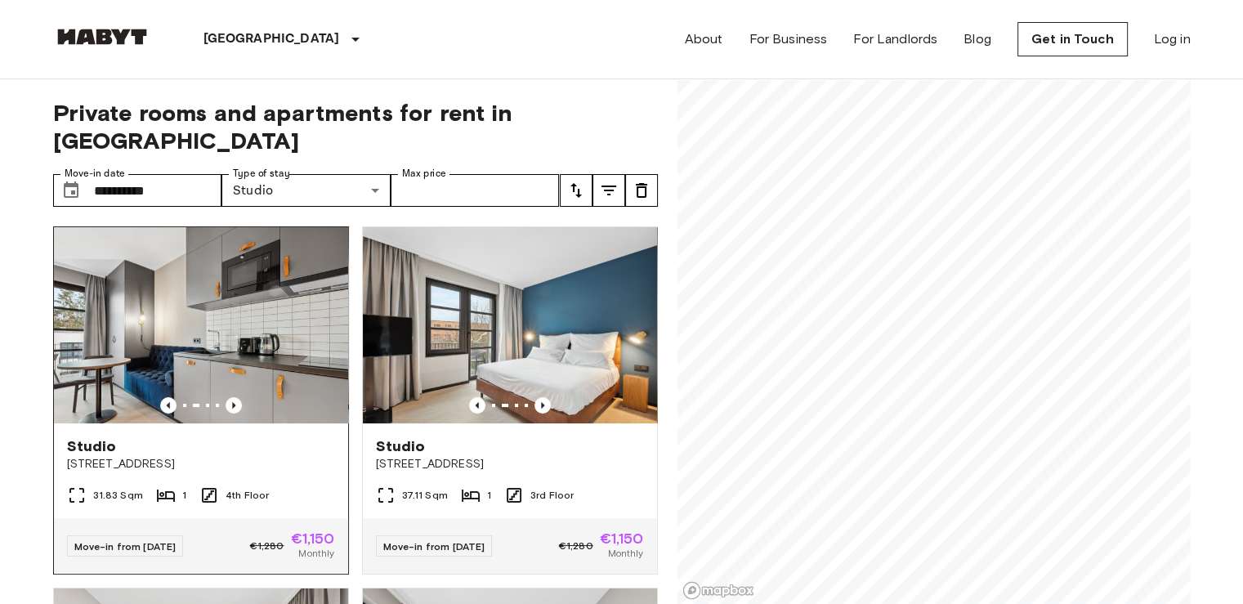
click at [312, 531] on span "€1,150" at bounding box center [313, 538] width 44 height 15
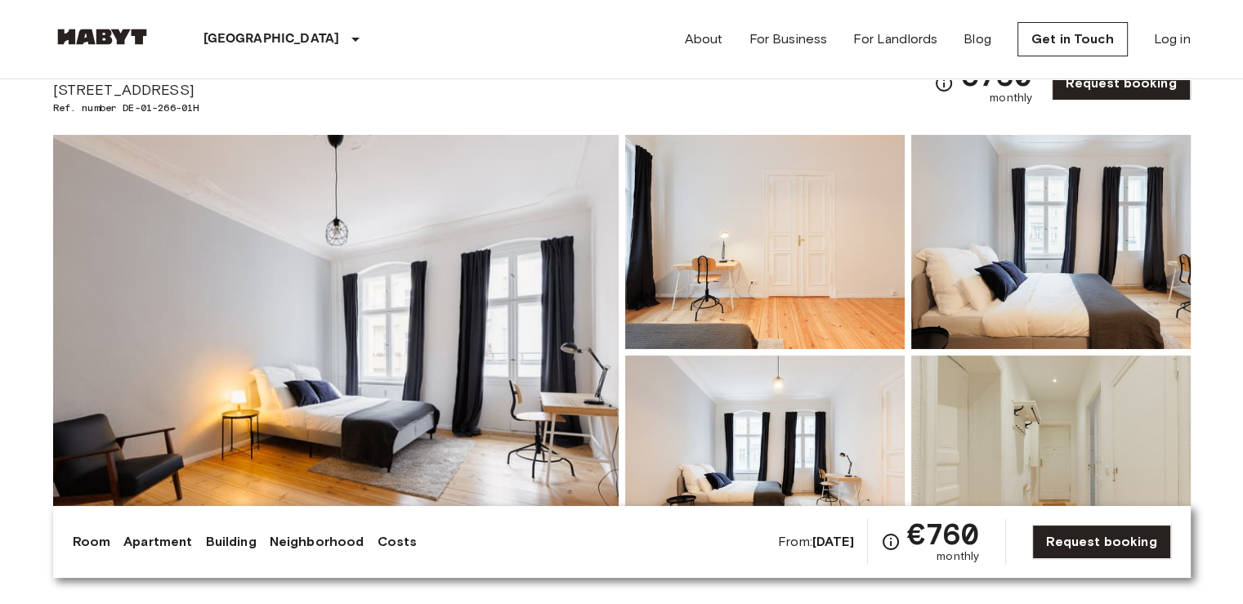
scroll to position [54, 0]
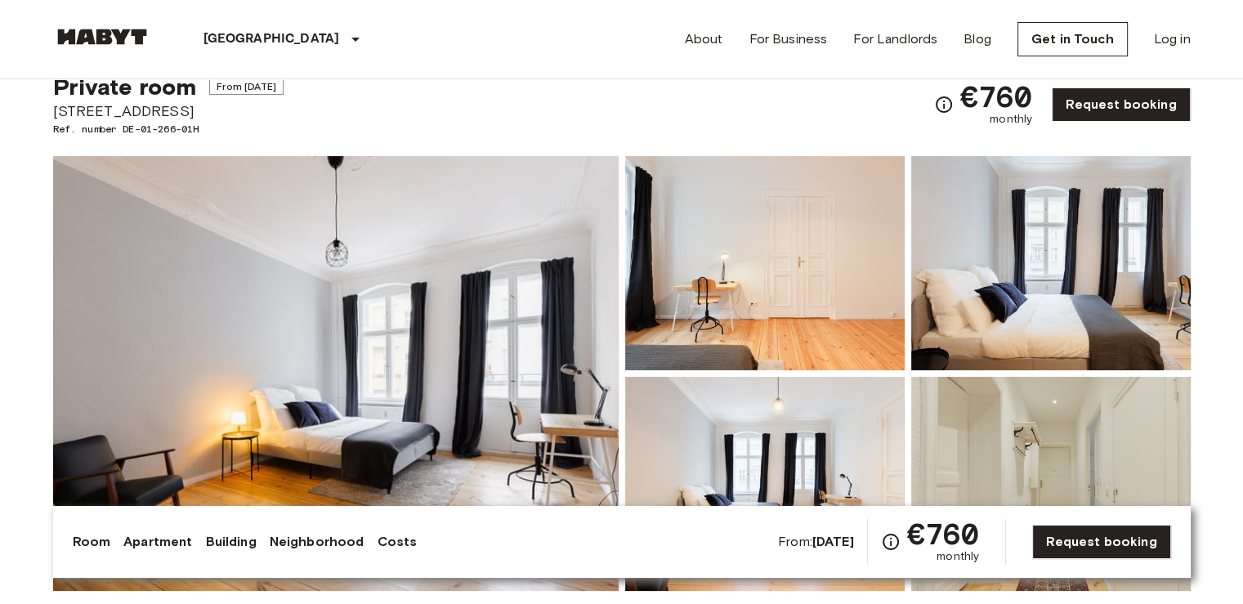
click at [825, 423] on img at bounding box center [764, 484] width 279 height 214
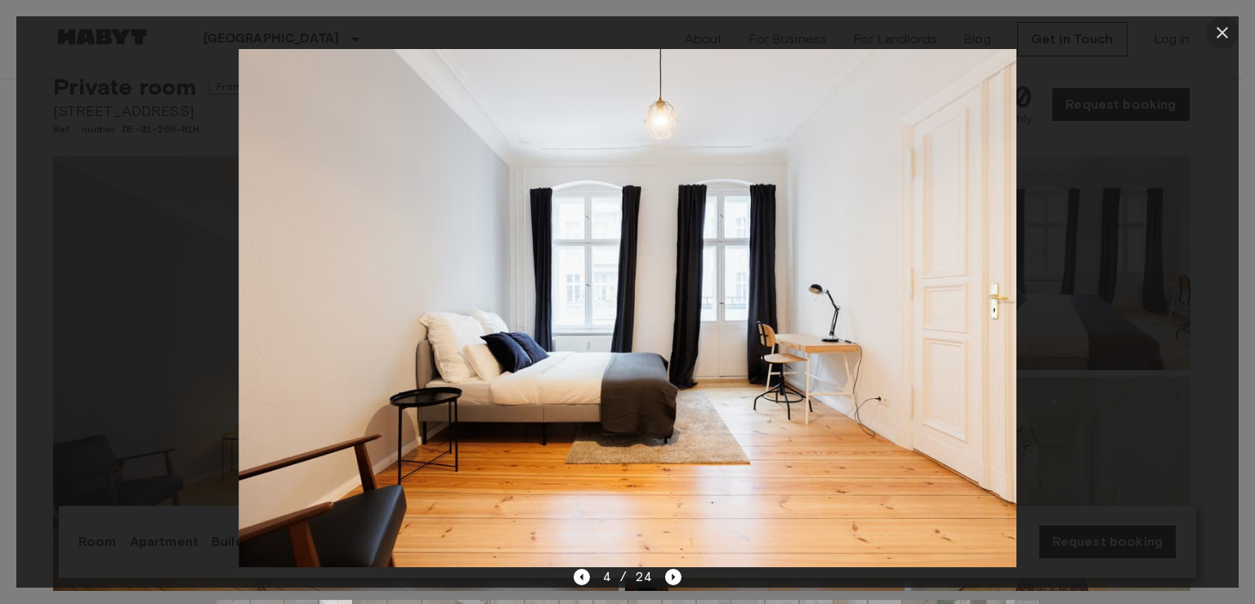
click at [1221, 30] on icon "button" at bounding box center [1222, 32] width 11 height 11
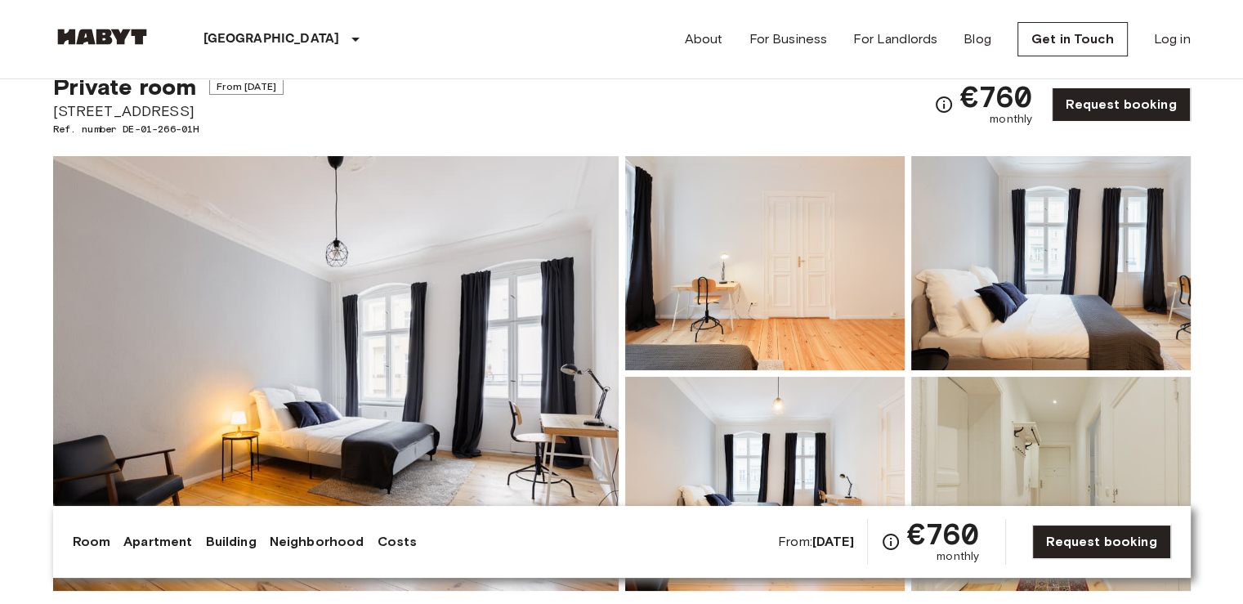
click at [1026, 458] on img at bounding box center [1050, 484] width 279 height 214
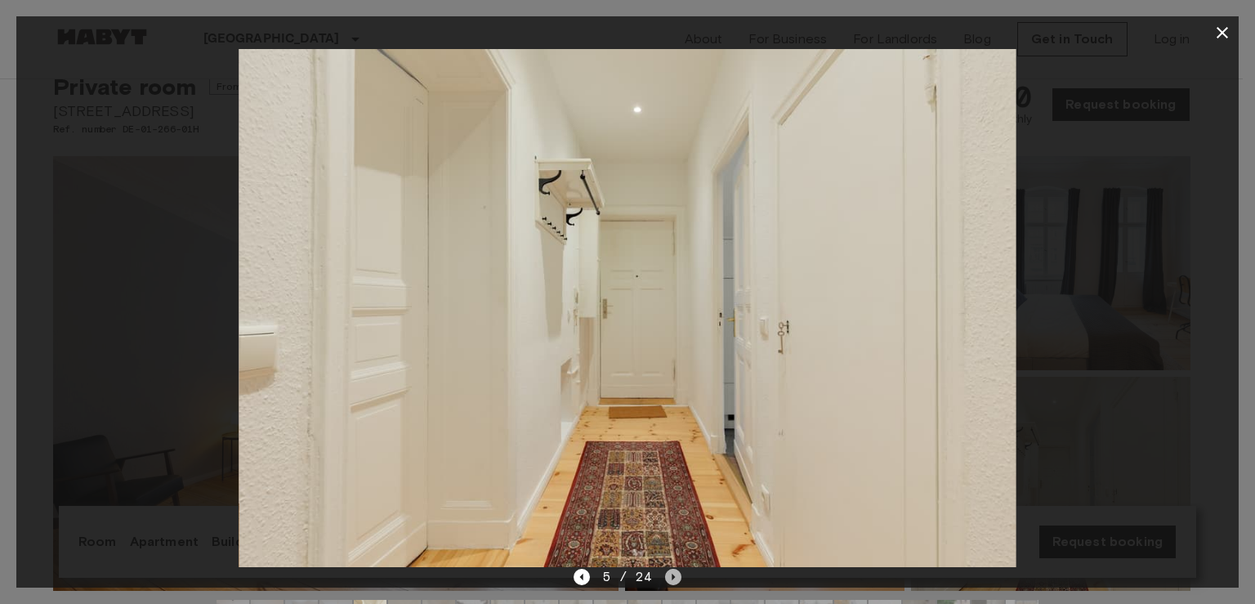
click at [673, 575] on icon "Next image" at bounding box center [674, 577] width 3 height 7
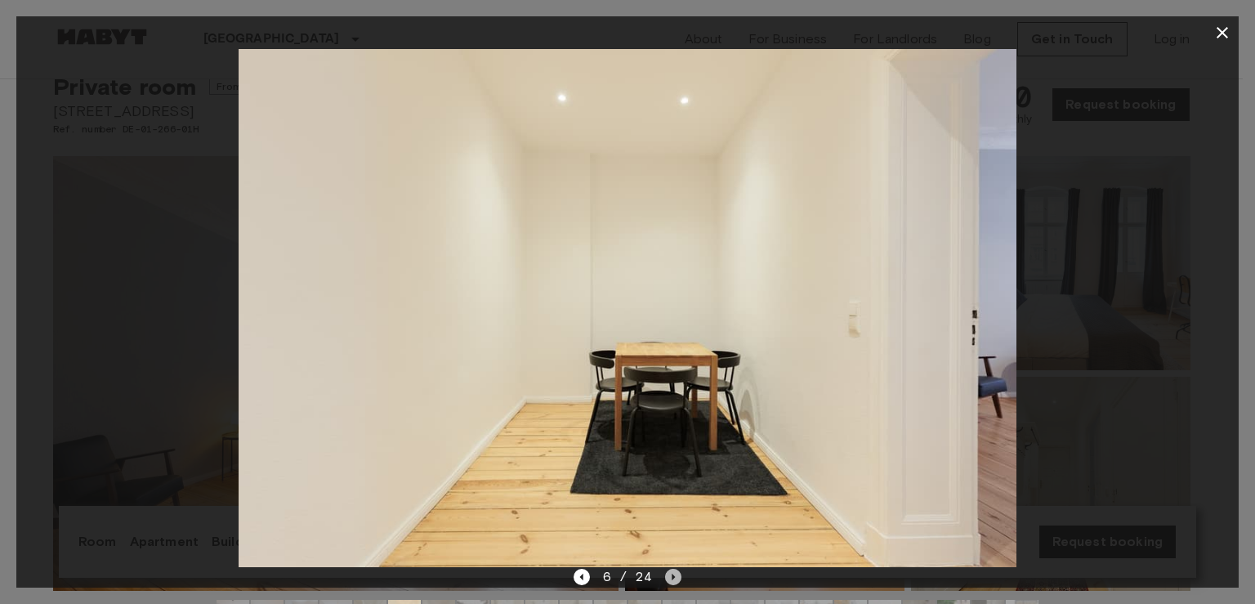
click at [673, 575] on icon "Next image" at bounding box center [674, 577] width 3 height 7
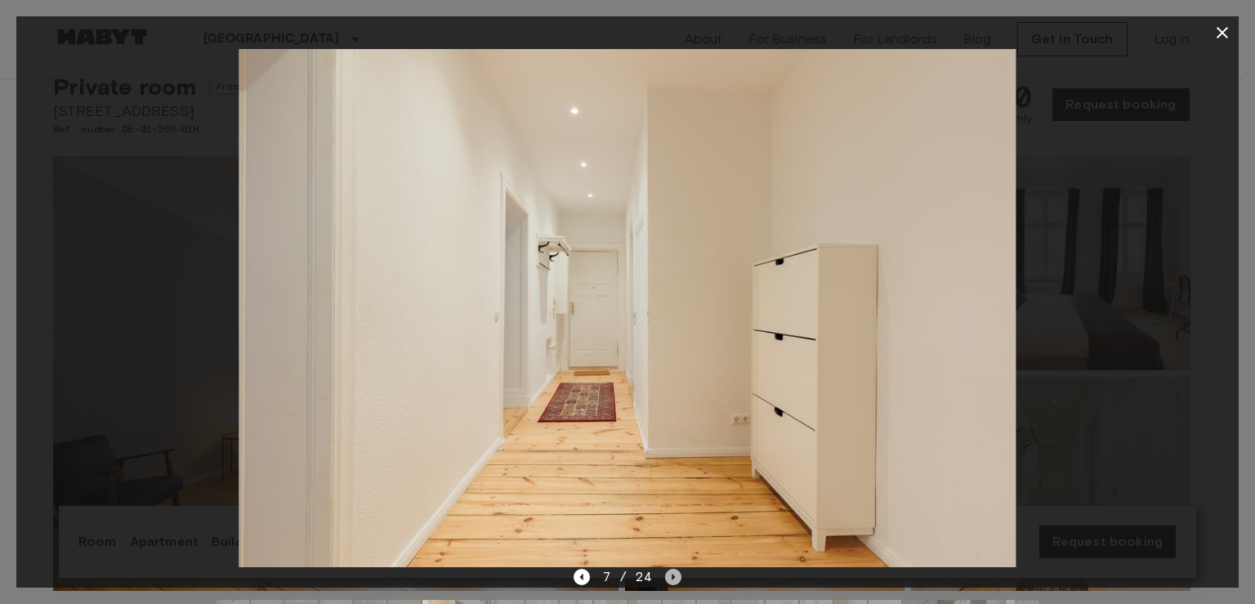
click at [673, 575] on icon "Next image" at bounding box center [674, 577] width 3 height 7
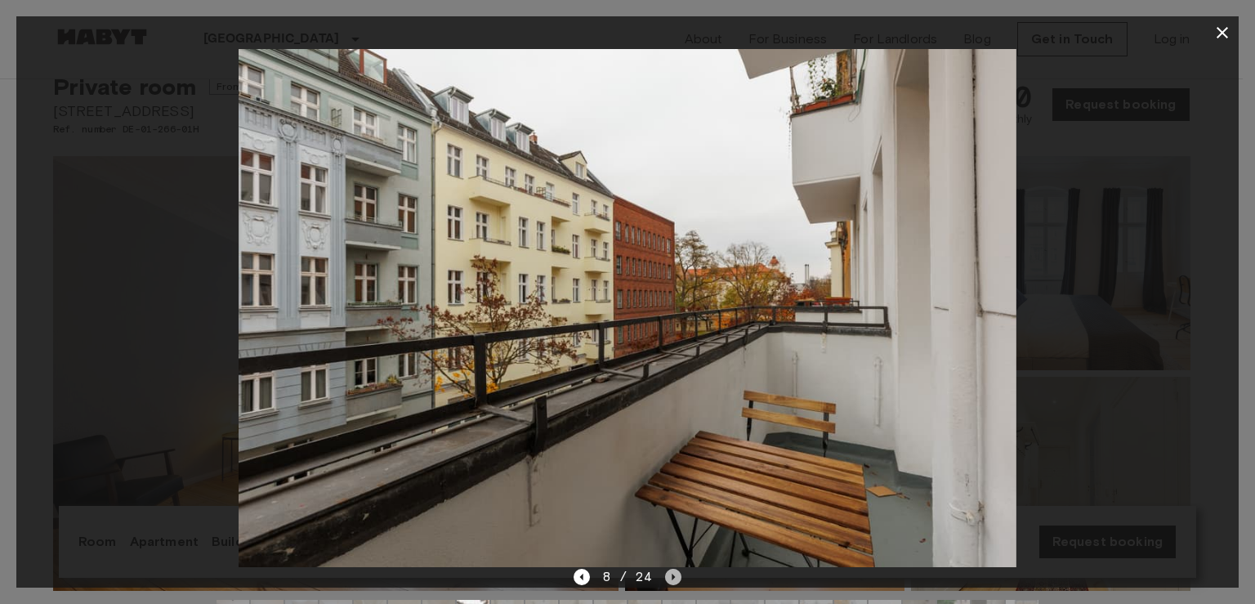
click at [673, 575] on icon "Next image" at bounding box center [674, 577] width 3 height 7
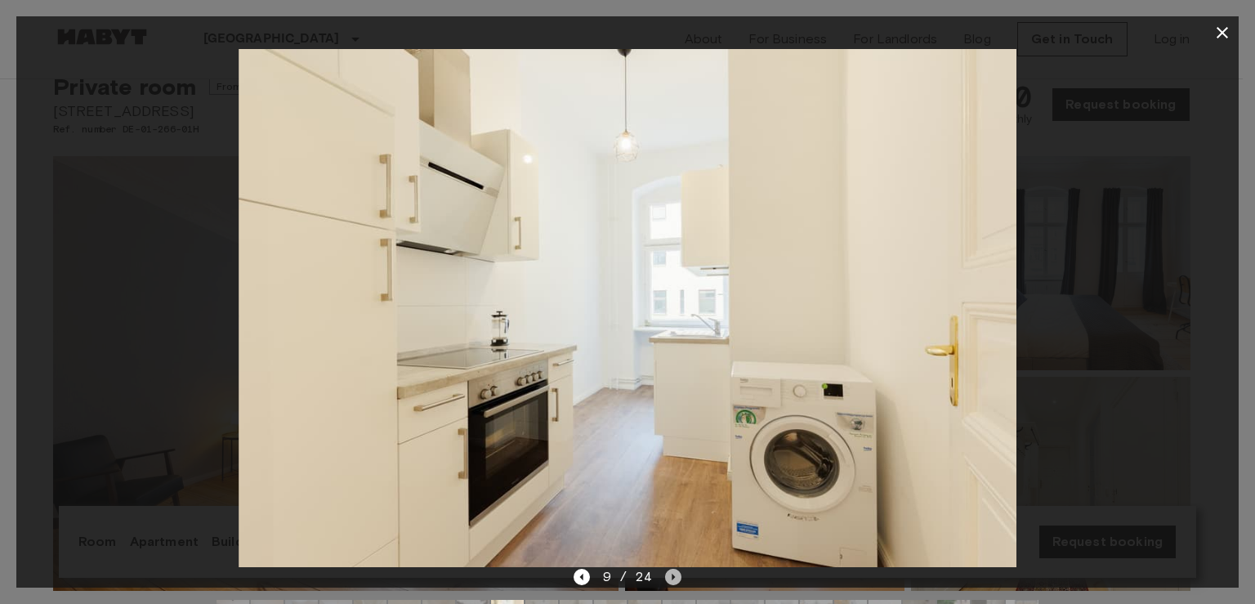
click at [673, 575] on icon "Next image" at bounding box center [674, 577] width 3 height 7
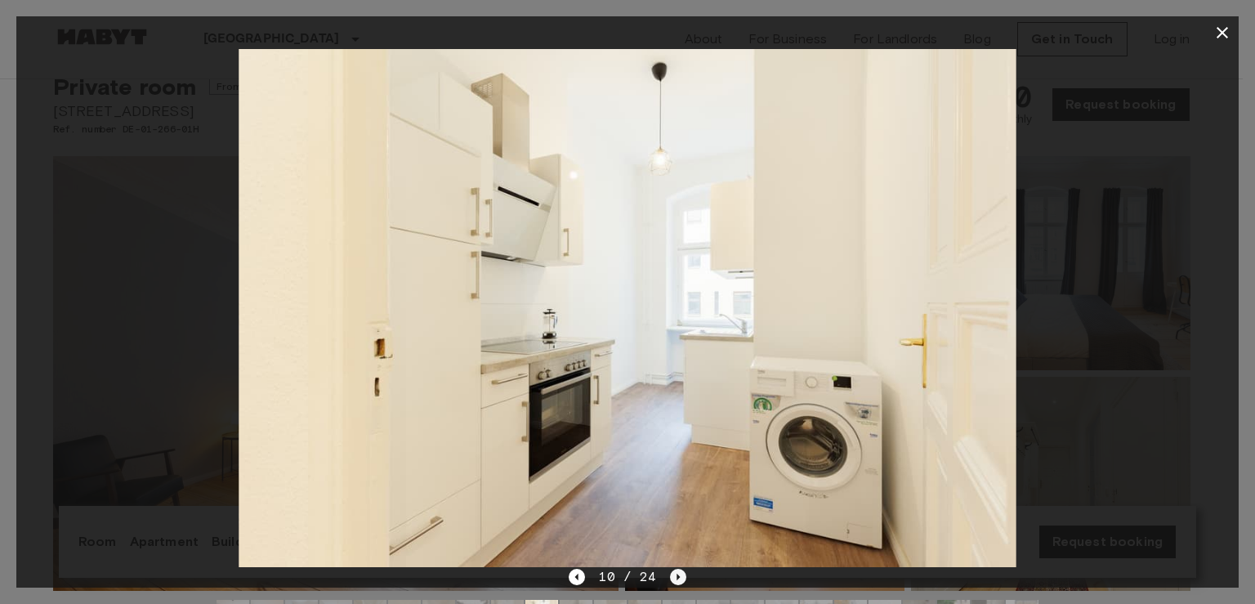
click at [673, 575] on icon "Next image" at bounding box center [678, 577] width 16 height 16
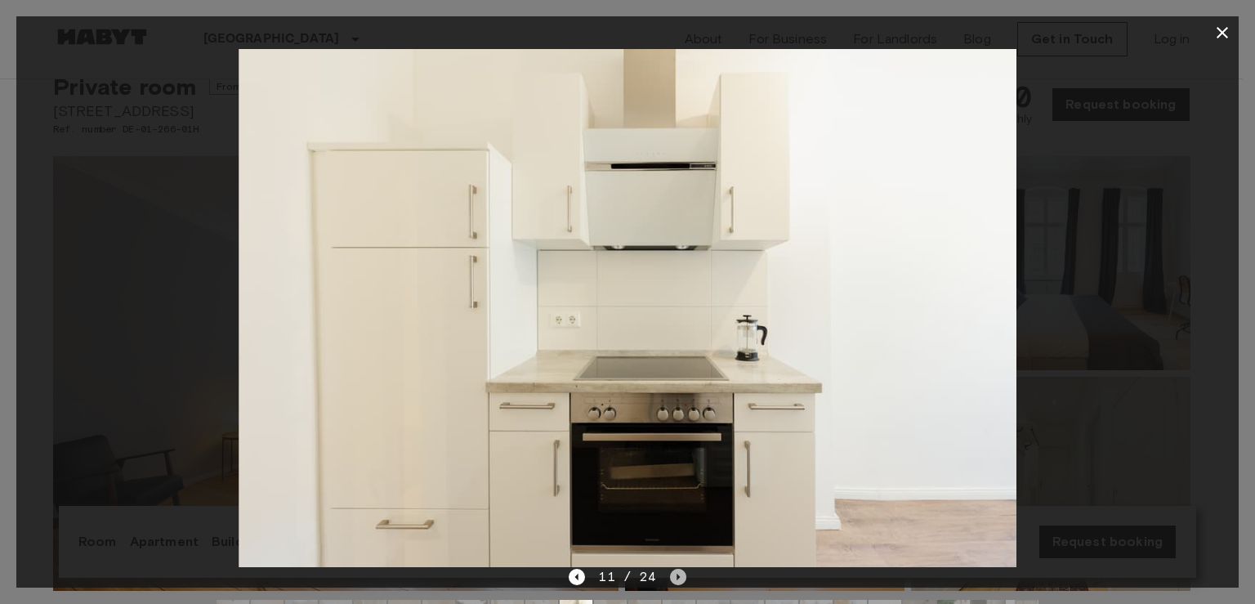
click at [673, 575] on icon "Next image" at bounding box center [678, 577] width 16 height 16
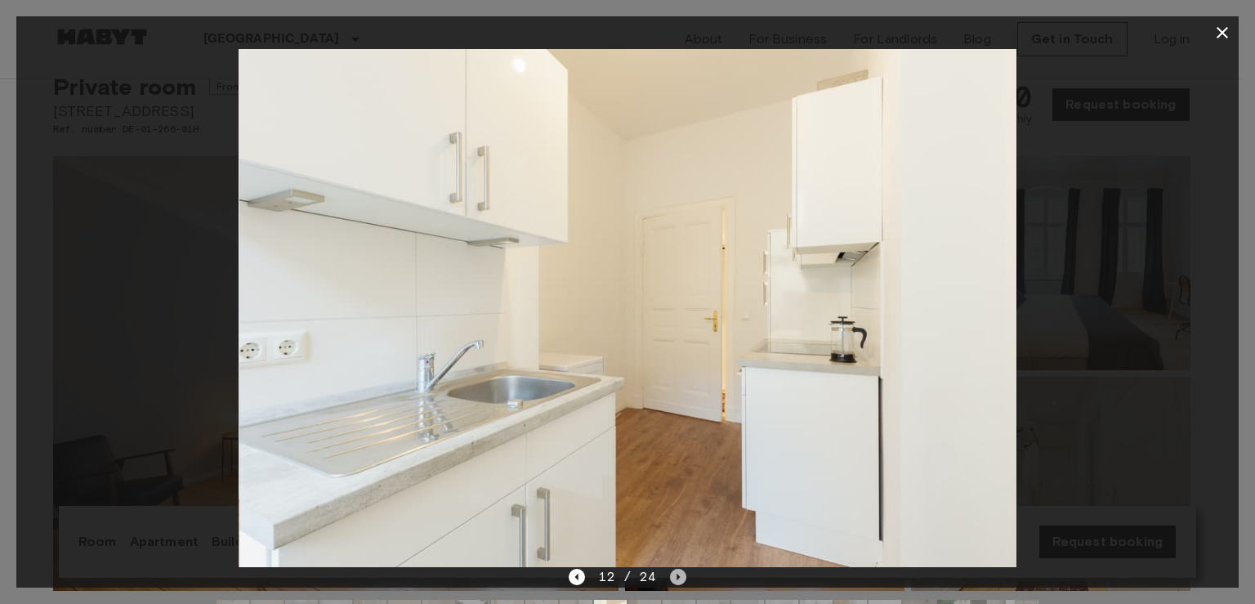
click at [673, 575] on icon "Next image" at bounding box center [678, 577] width 16 height 16
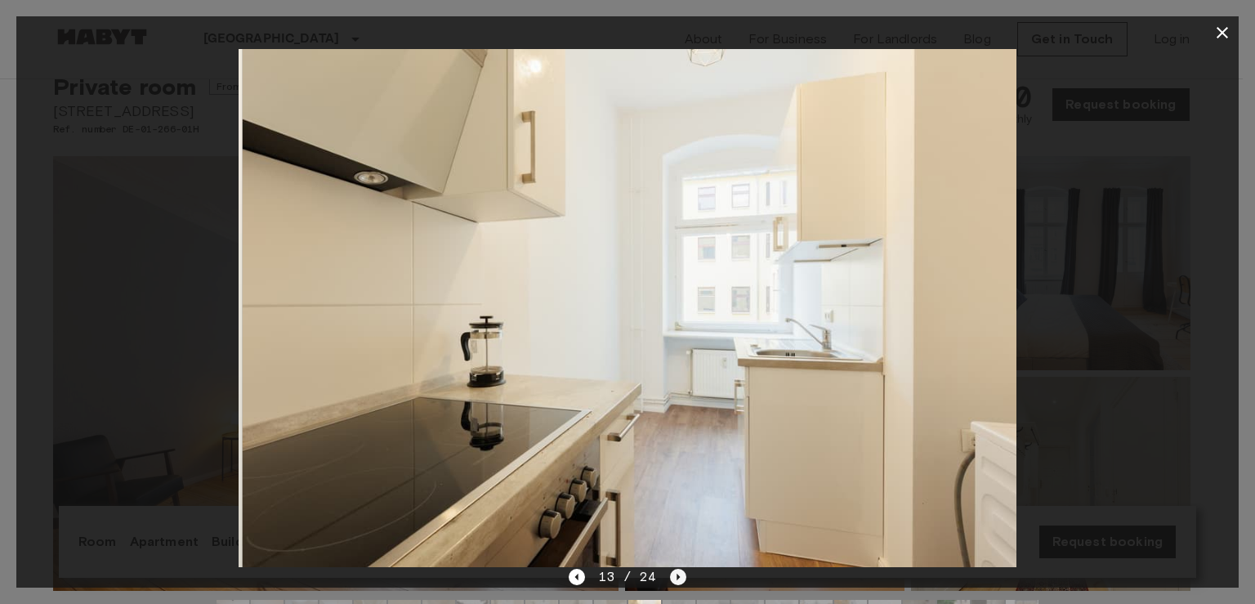
click at [673, 575] on icon "Next image" at bounding box center [678, 577] width 16 height 16
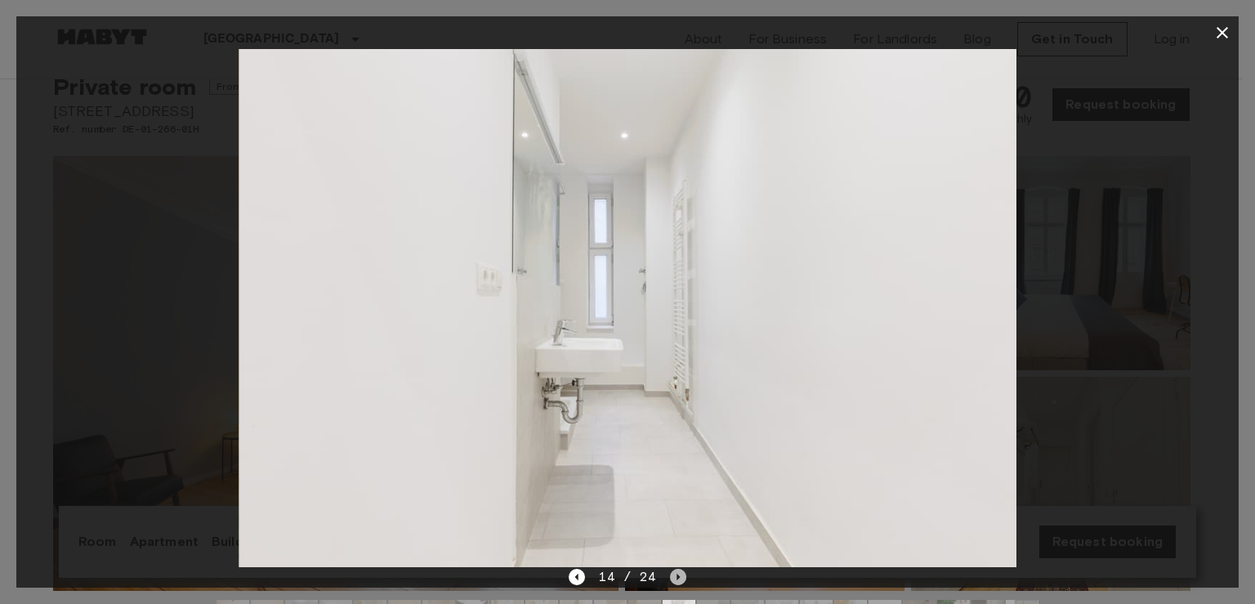
click at [673, 575] on icon "Next image" at bounding box center [678, 577] width 16 height 16
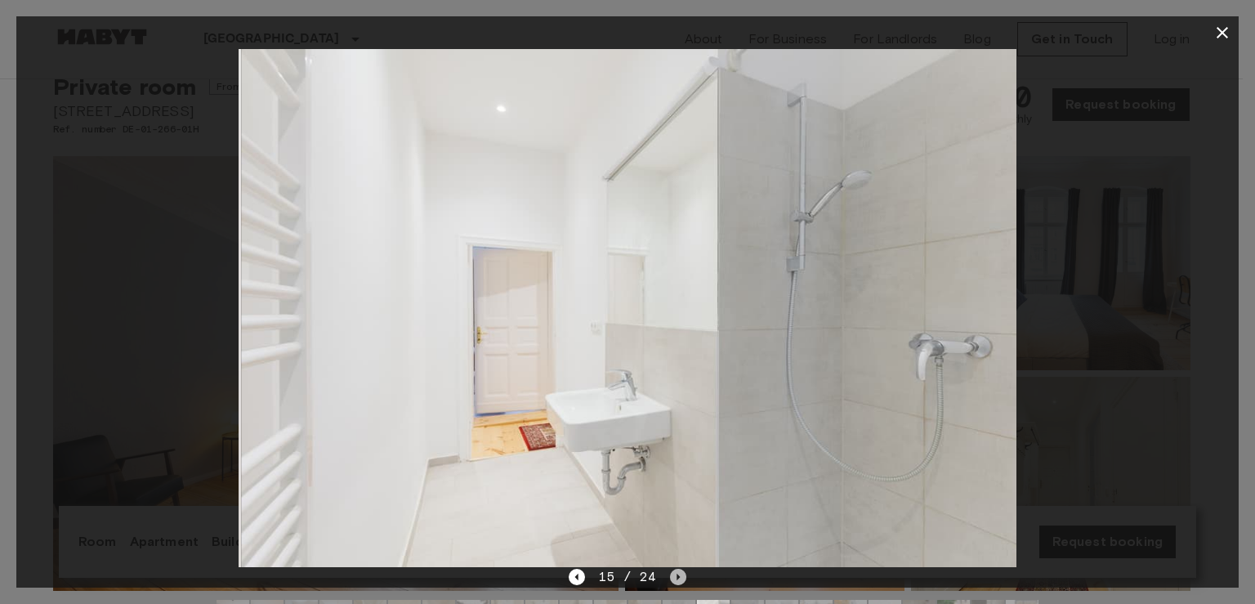
click at [673, 575] on icon "Next image" at bounding box center [678, 577] width 16 height 16
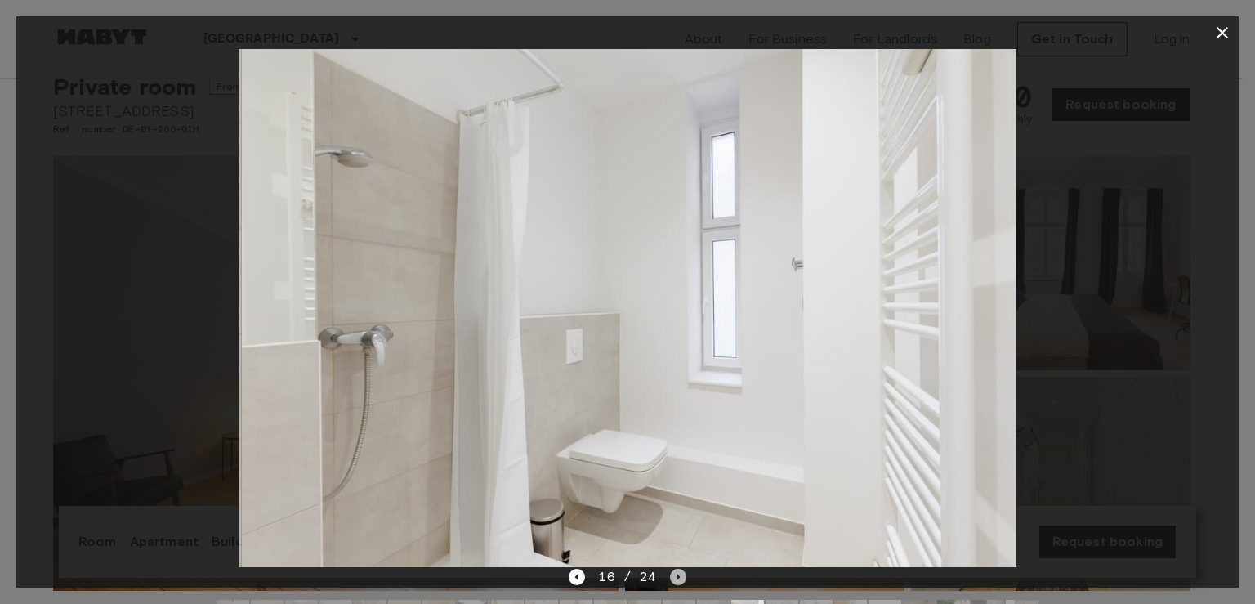
click at [673, 575] on icon "Next image" at bounding box center [678, 577] width 16 height 16
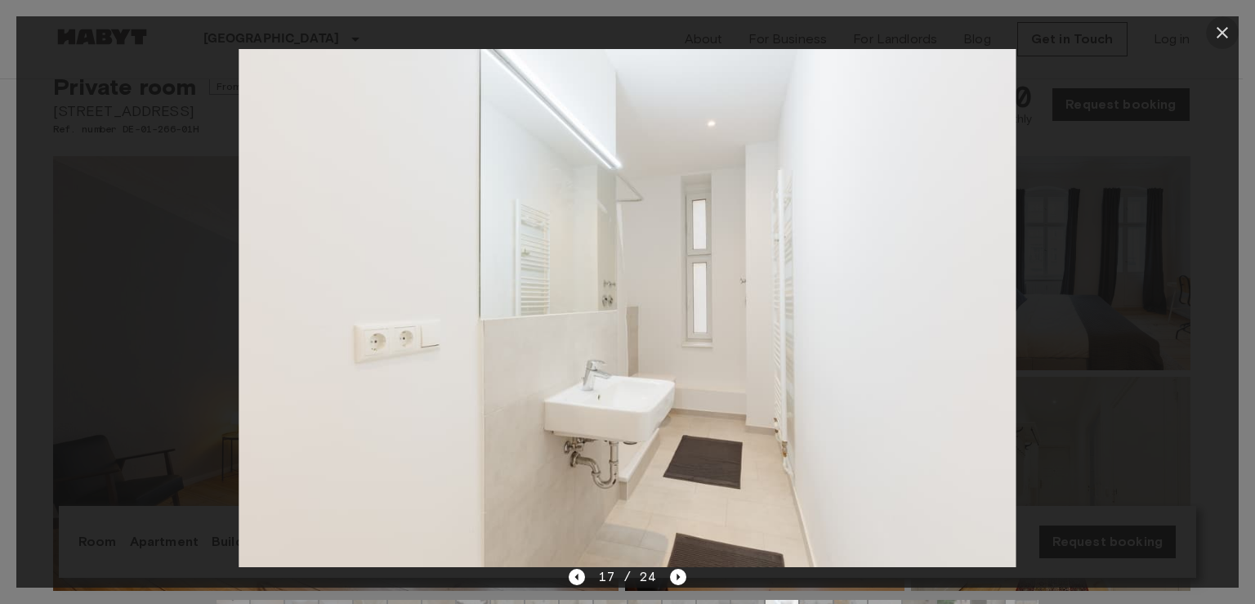
click at [1232, 35] on icon "button" at bounding box center [1223, 33] width 20 height 20
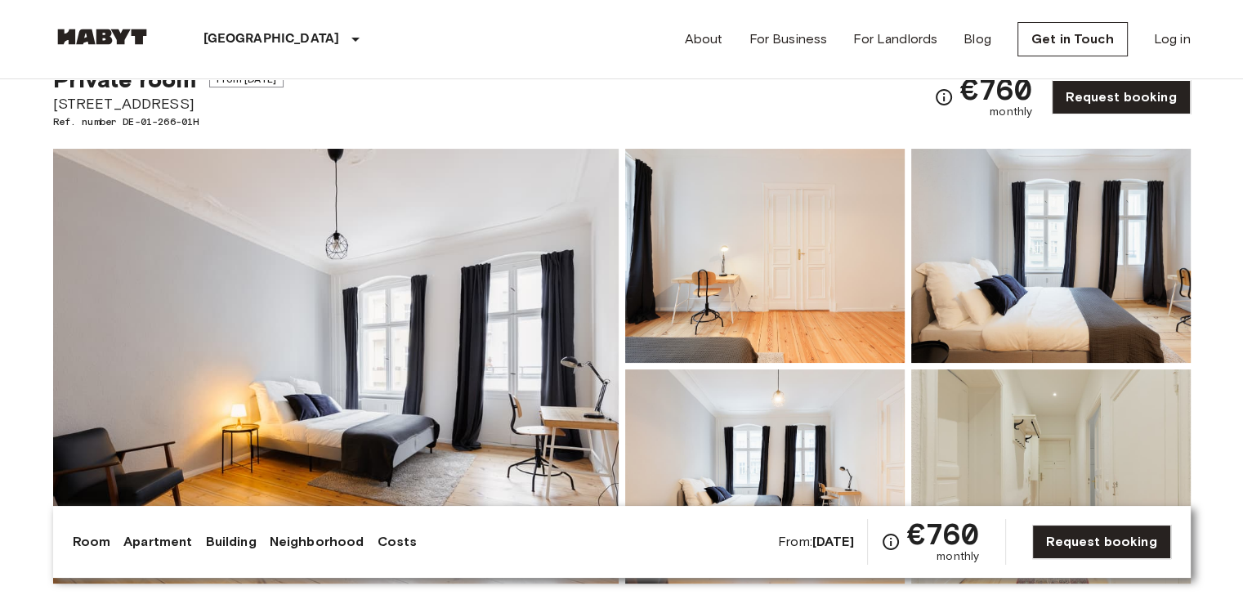
scroll to position [42, 0]
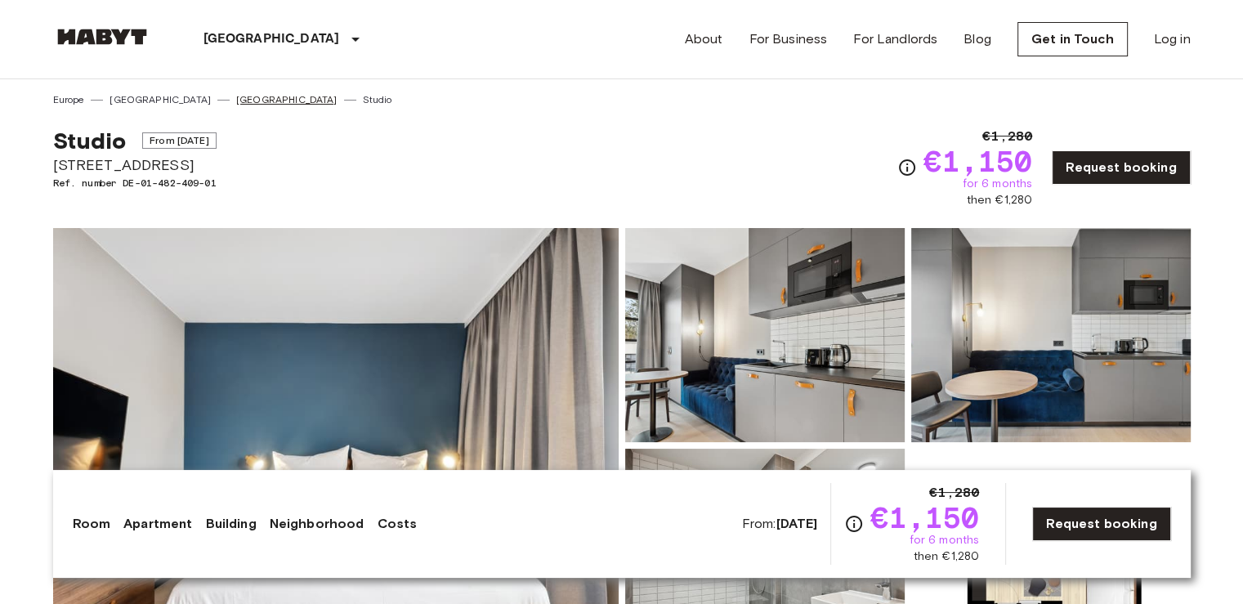
click at [236, 98] on link "[GEOGRAPHIC_DATA]" at bounding box center [286, 99] width 101 height 15
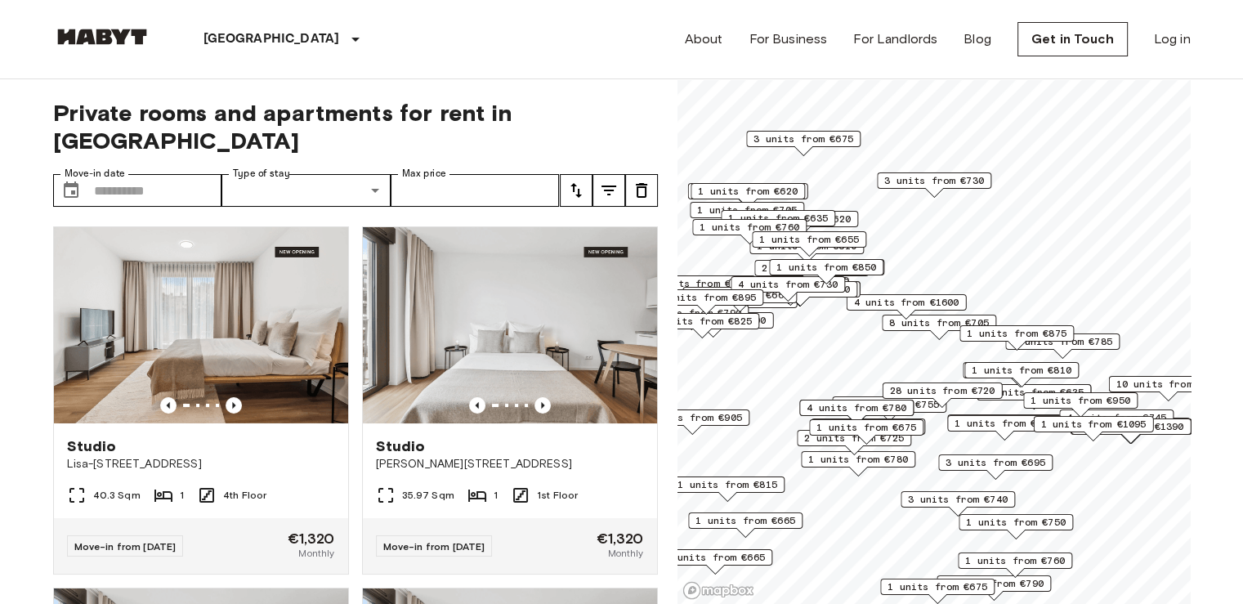
scroll to position [20, 0]
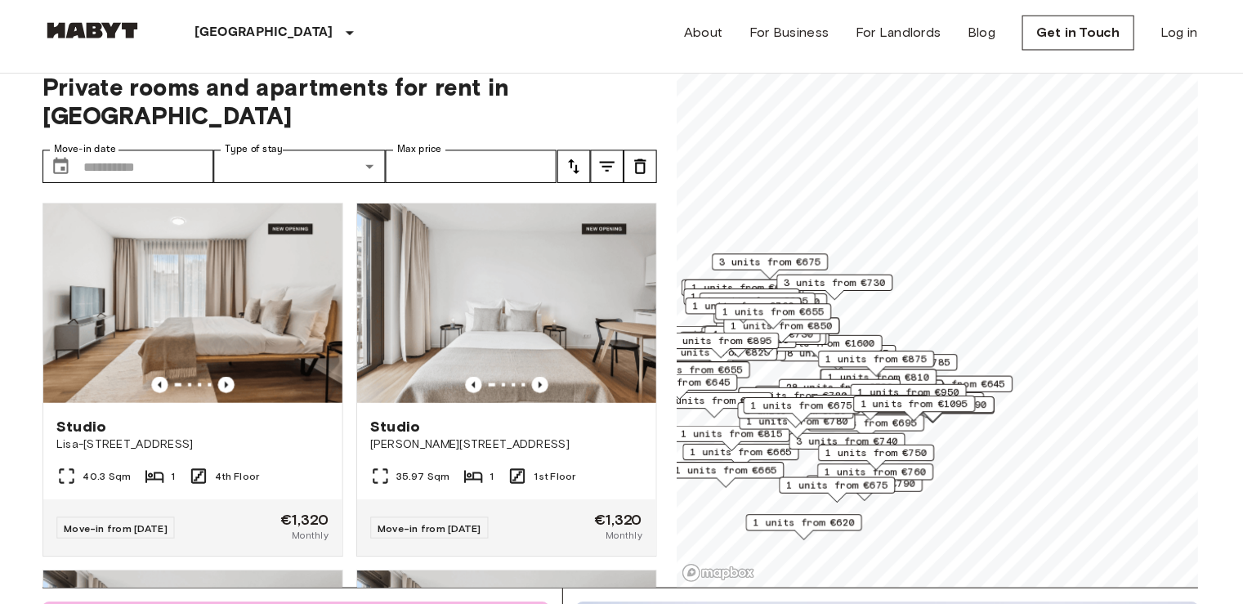
scroll to position [20, 0]
